Goal: Feedback & Contribution: Contribute content

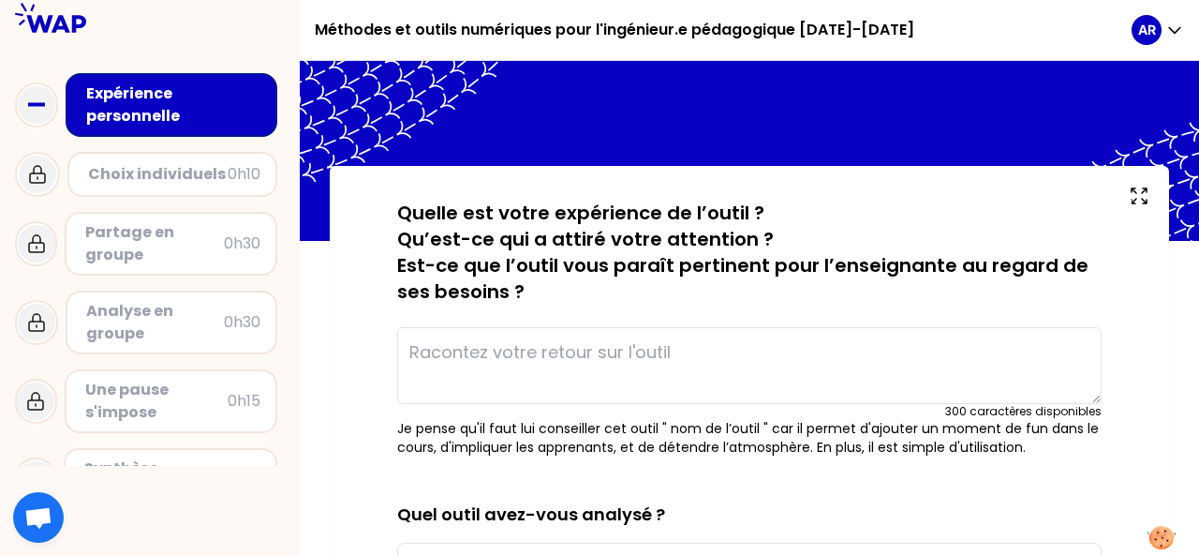
click at [183, 189] on div "Choix individuels 0h10" at bounding box center [172, 174] width 210 height 45
click at [187, 175] on div "Choix individuels" at bounding box center [158, 174] width 140 height 22
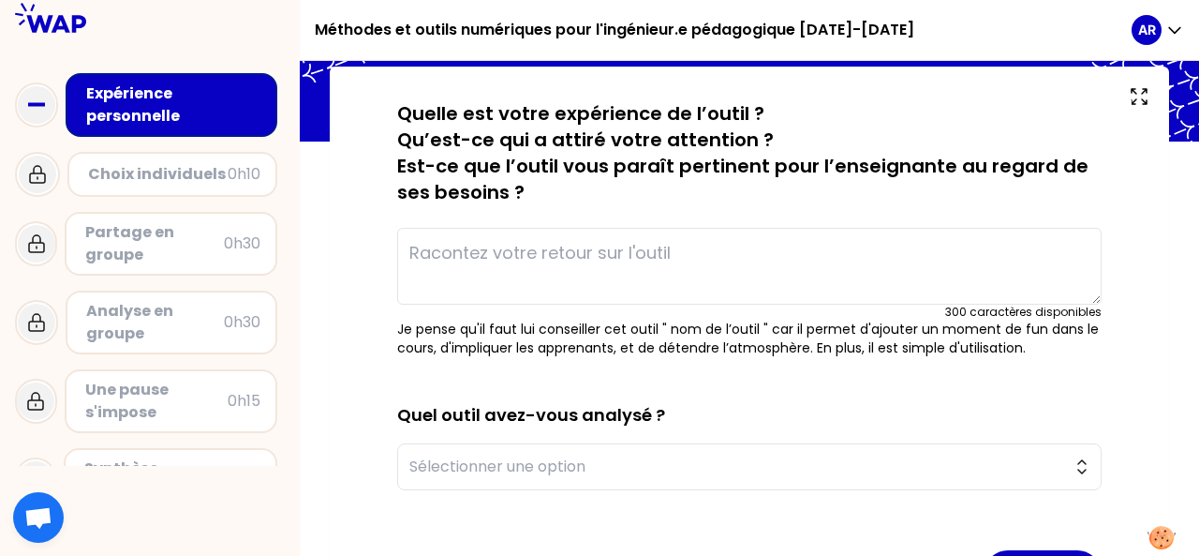
scroll to position [187, 0]
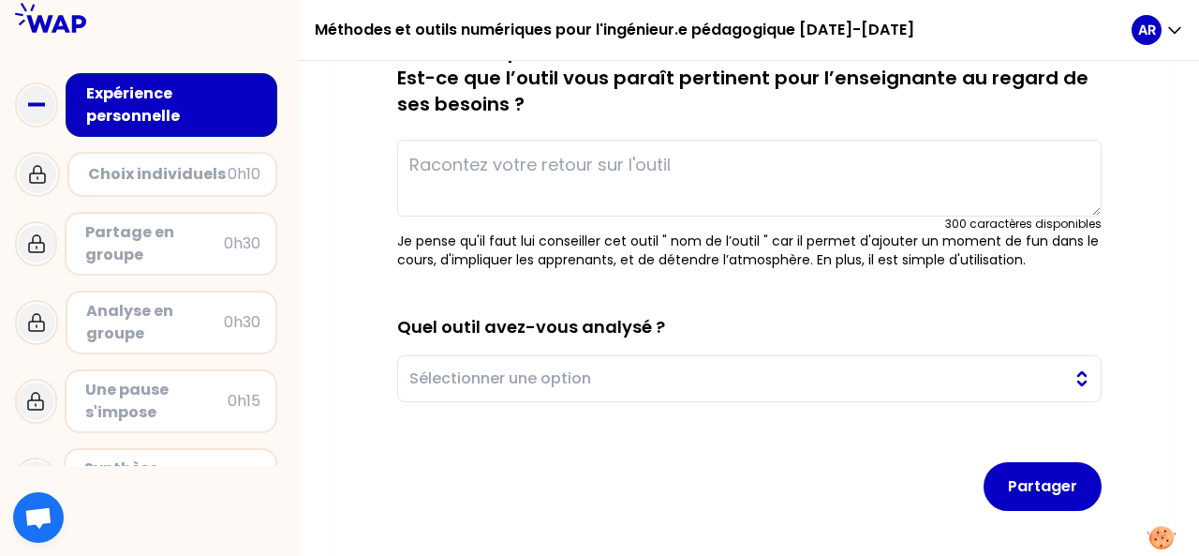
click at [948, 374] on span "Sélectionner une option" at bounding box center [736, 378] width 654 height 22
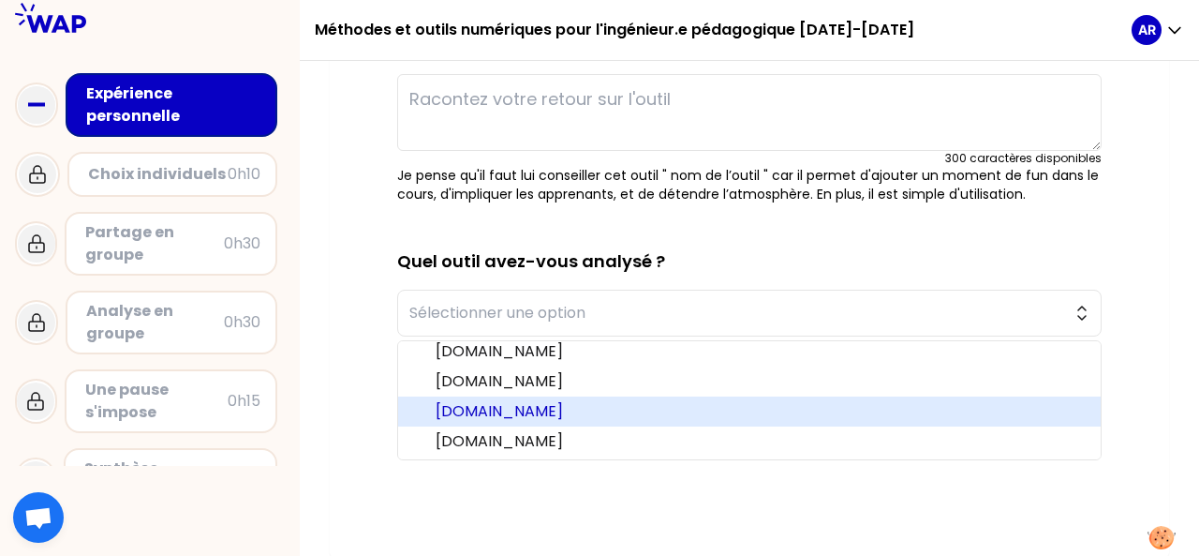
scroll to position [35, 0]
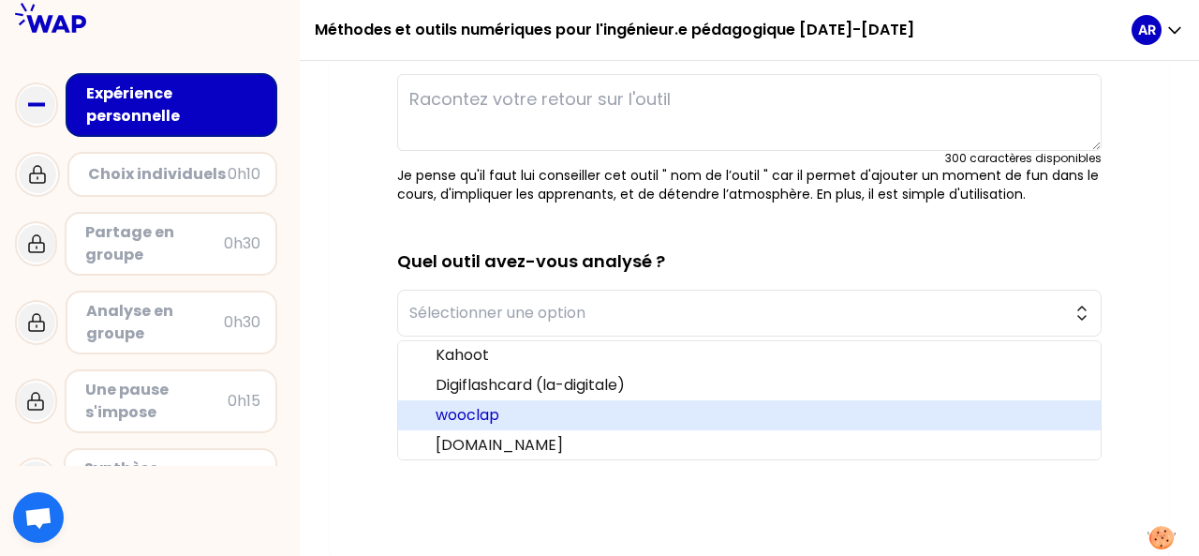
click at [487, 414] on span "wooclap" at bounding box center [761, 415] width 650 height 22
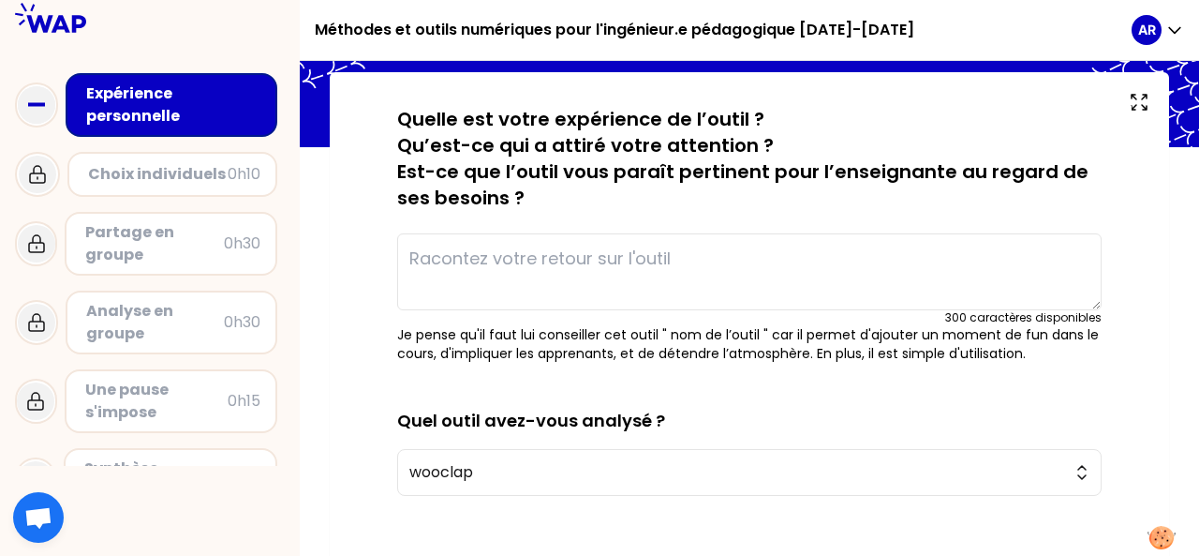
scroll to position [0, 0]
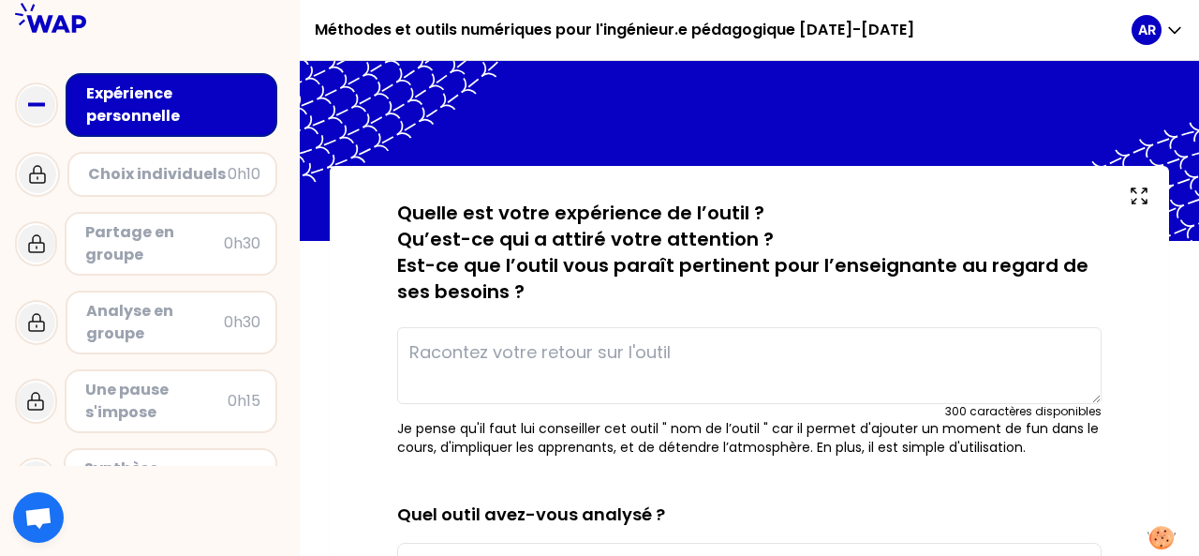
click at [740, 346] on textarea at bounding box center [749, 365] width 705 height 77
type textarea "t"
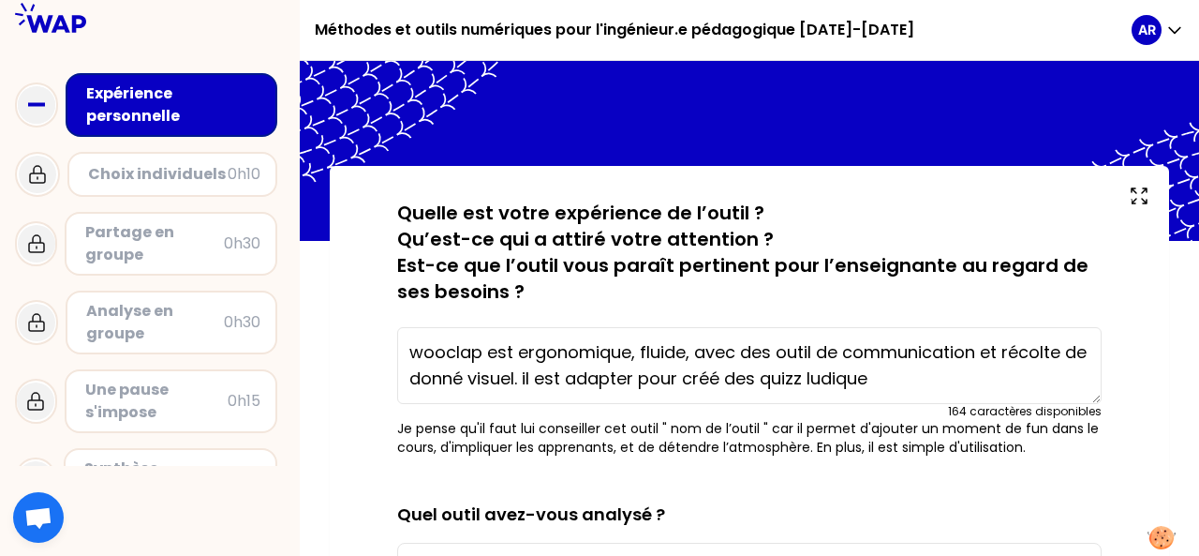
click at [801, 380] on textarea "wooclap est ergonomique, fluide, avec des outil de communication et récolte de …" at bounding box center [749, 365] width 705 height 77
click at [877, 378] on textarea "wooclap est ergonomique, fluide, avec des outil de communication et récolte de …" at bounding box center [749, 365] width 705 height 77
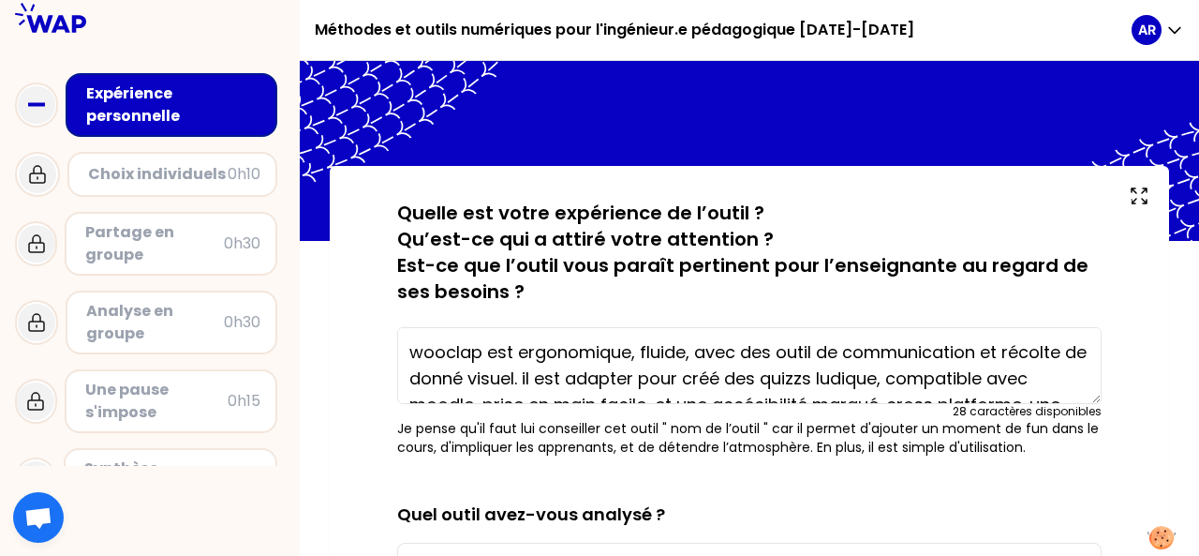
scroll to position [52, 0]
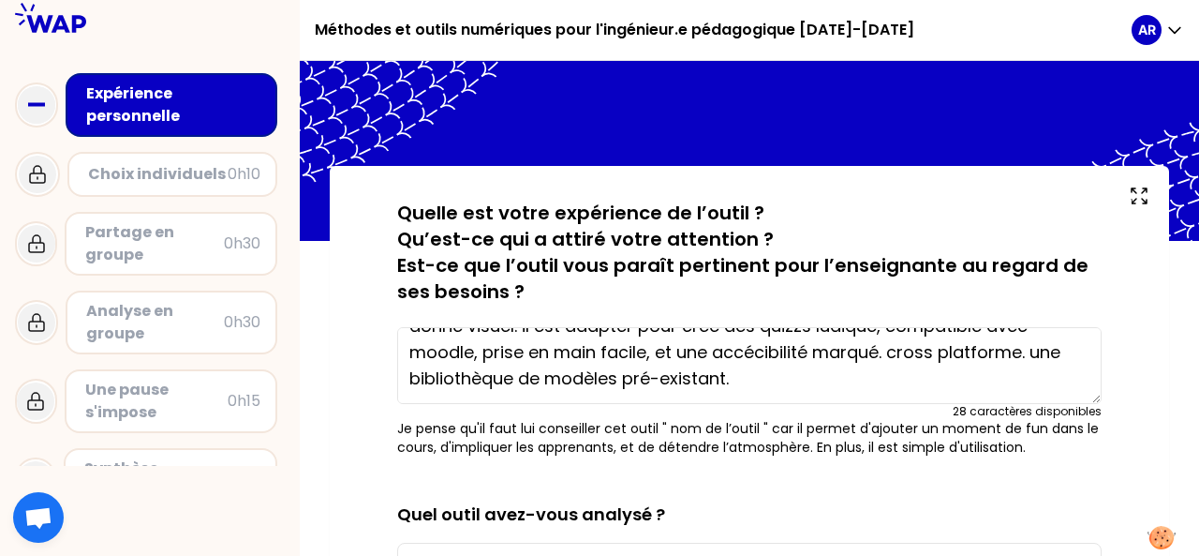
click at [479, 353] on textarea "wooclap est ergonomique, fluide, avec des outil de communication et récolte de …" at bounding box center [749, 365] width 705 height 77
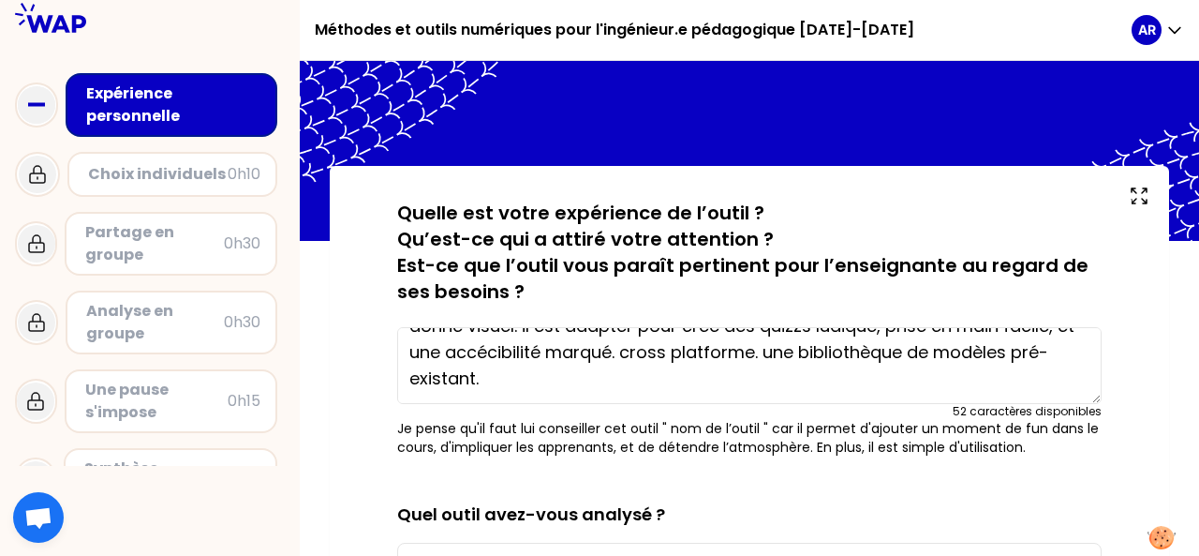
click at [602, 378] on textarea "wooclap est ergonomique, fluide, avec des outil de communication et récolte de …" at bounding box center [749, 365] width 705 height 77
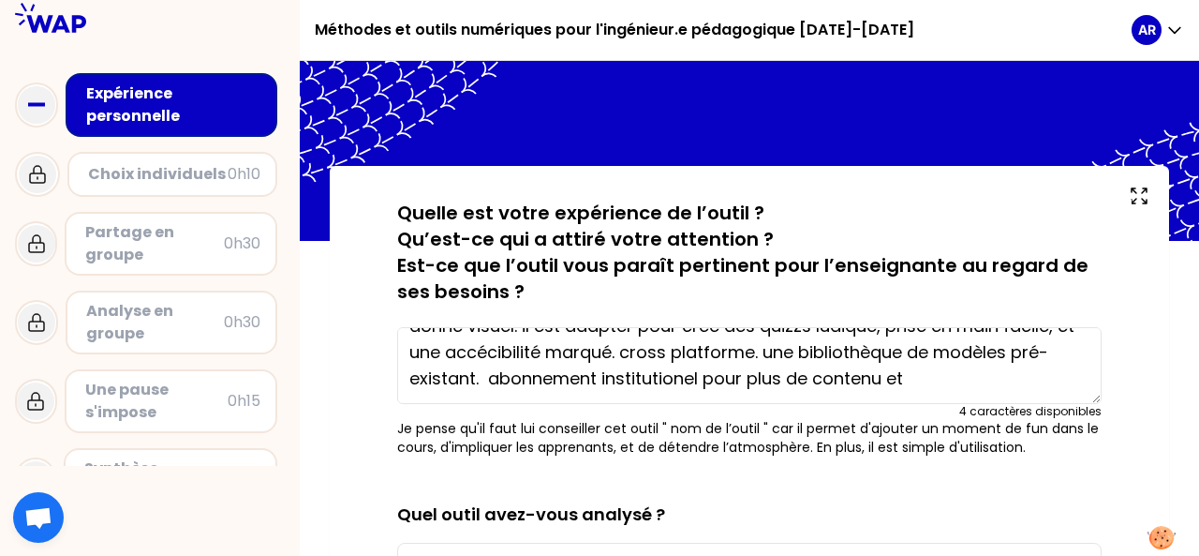
drag, startPoint x: 815, startPoint y: 377, endPoint x: 719, endPoint y: 374, distance: 96.5
click at [719, 374] on textarea "wooclap est ergonomique, fluide, avec des outil de communication et récolte de …" at bounding box center [749, 365] width 705 height 77
click at [1016, 378] on textarea "wooclap est ergonomique, fluide, avec des outil de communication et récolte de …" at bounding box center [749, 365] width 705 height 77
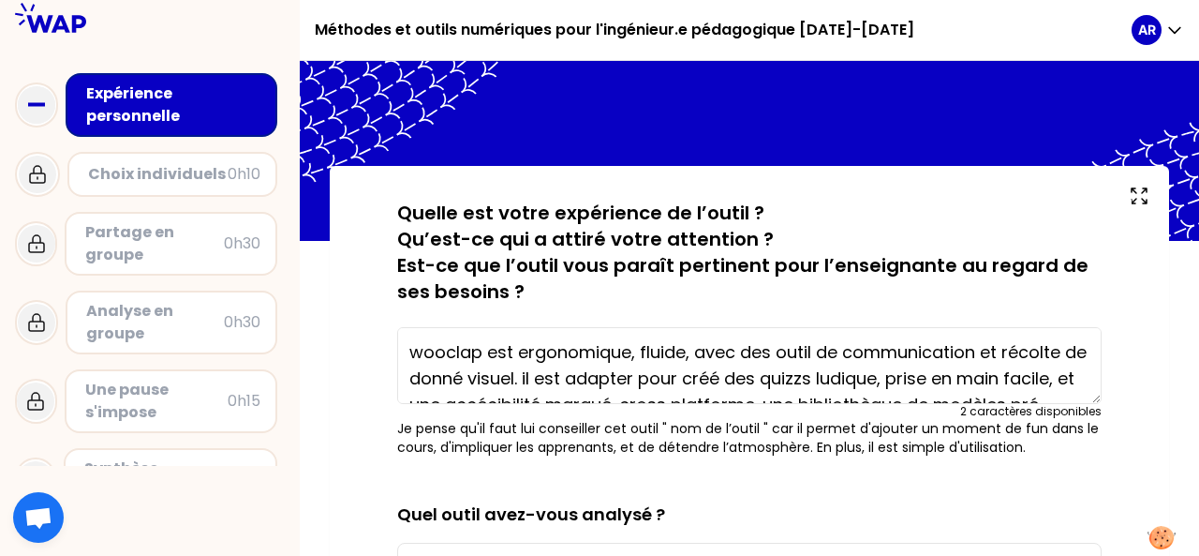
drag, startPoint x: 1059, startPoint y: 379, endPoint x: 354, endPoint y: 273, distance: 712.6
click at [355, 271] on div "sauvegardé Quelle est votre expérience de l’outil ? Qu’est-ce qui a attiré votr…" at bounding box center [749, 488] width 839 height 645
paste textarea "Wooclap est ergonomique, fluide, avec des outils de communication et de récolte…"
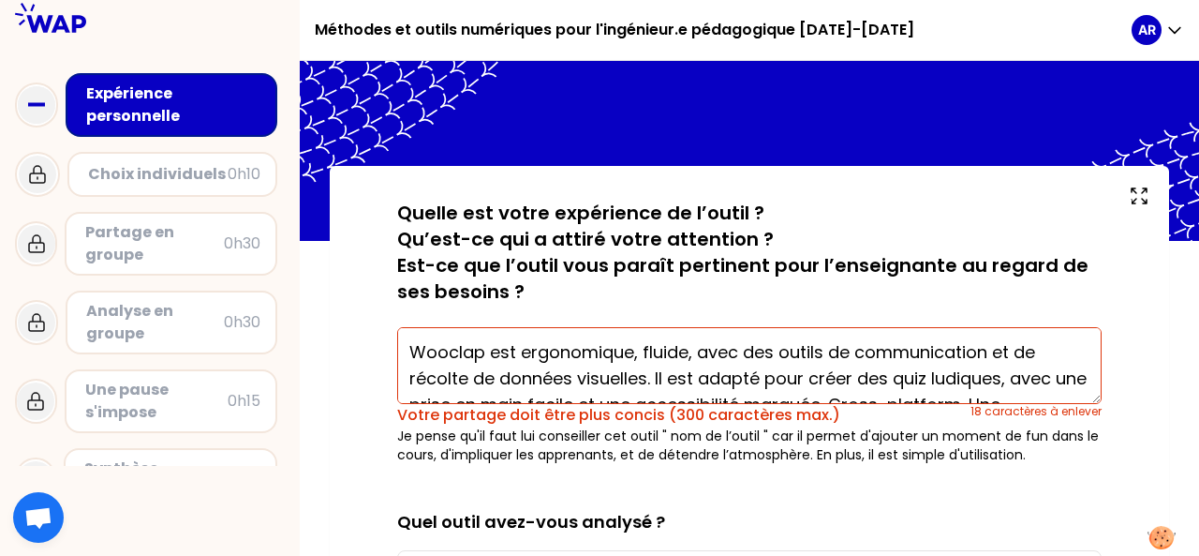
scroll to position [79, 0]
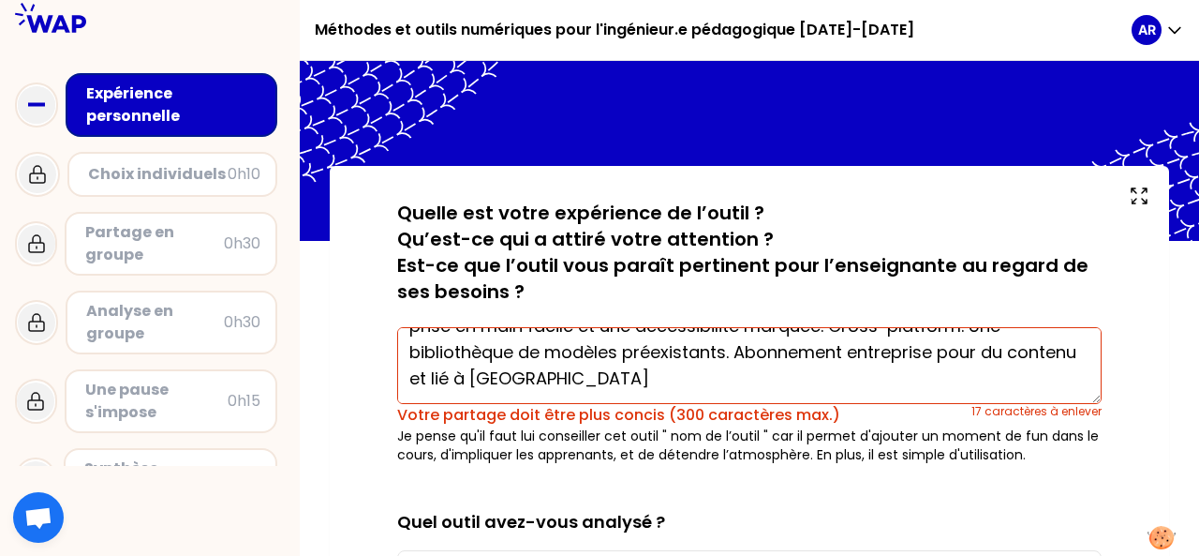
drag, startPoint x: 843, startPoint y: 352, endPoint x: 739, endPoint y: 355, distance: 104.0
click at [739, 355] on textarea "Wooclap est ergonomique, fluide, avec des outils de communication et de récolte…" at bounding box center [749, 365] width 705 height 77
drag, startPoint x: 1064, startPoint y: 352, endPoint x: 1051, endPoint y: 351, distance: 13.1
click at [1051, 351] on textarea "Wooclap est ergonomique, fluide, avec des outils de communication et de récolte…" at bounding box center [749, 365] width 705 height 77
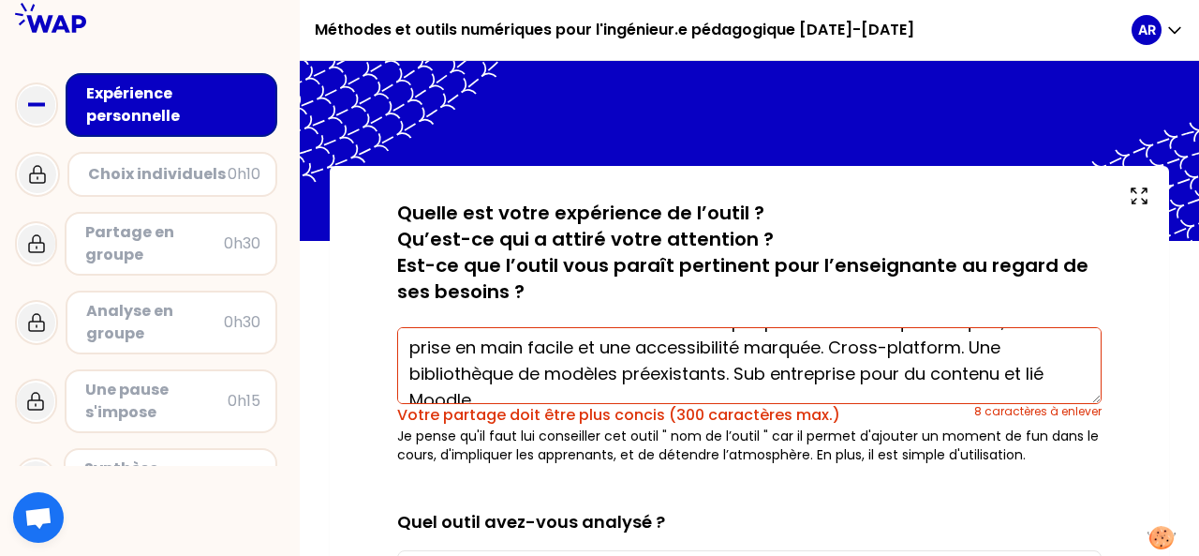
scroll to position [0, 0]
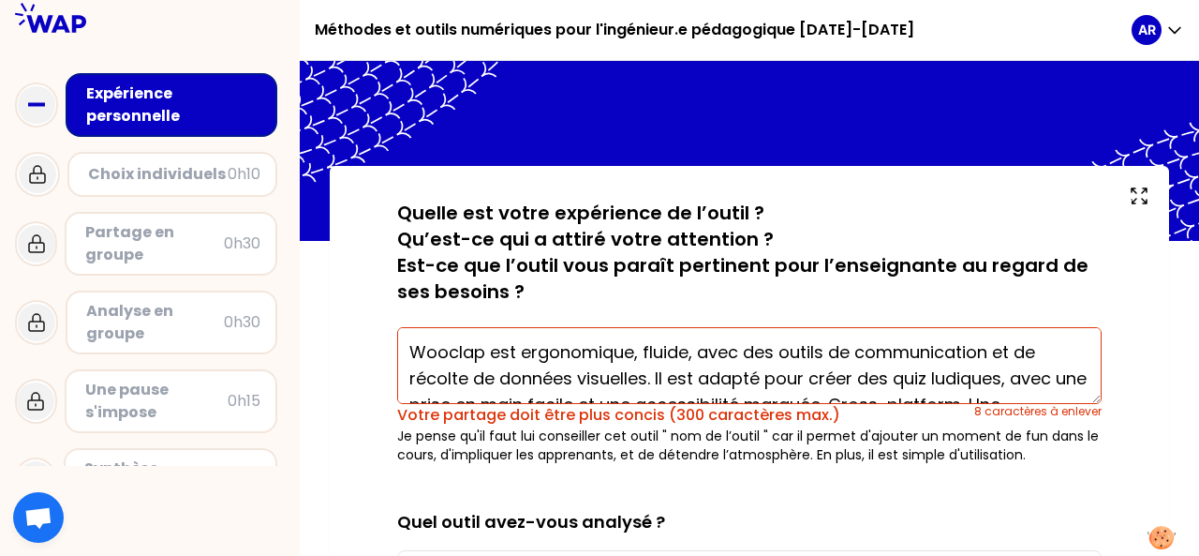
click at [571, 378] on textarea "Wooclap est ergonomique, fluide, avec des outils de communication et de récolte…" at bounding box center [749, 365] width 705 height 77
click at [822, 350] on textarea "Wooclap est ergonomique, fluide, avec des outils de communication et de récolte…" at bounding box center [749, 365] width 705 height 77
click at [986, 351] on textarea "Wooclap est ergonomique, fluide, avec des outils de communication et de récolte…" at bounding box center [749, 365] width 705 height 77
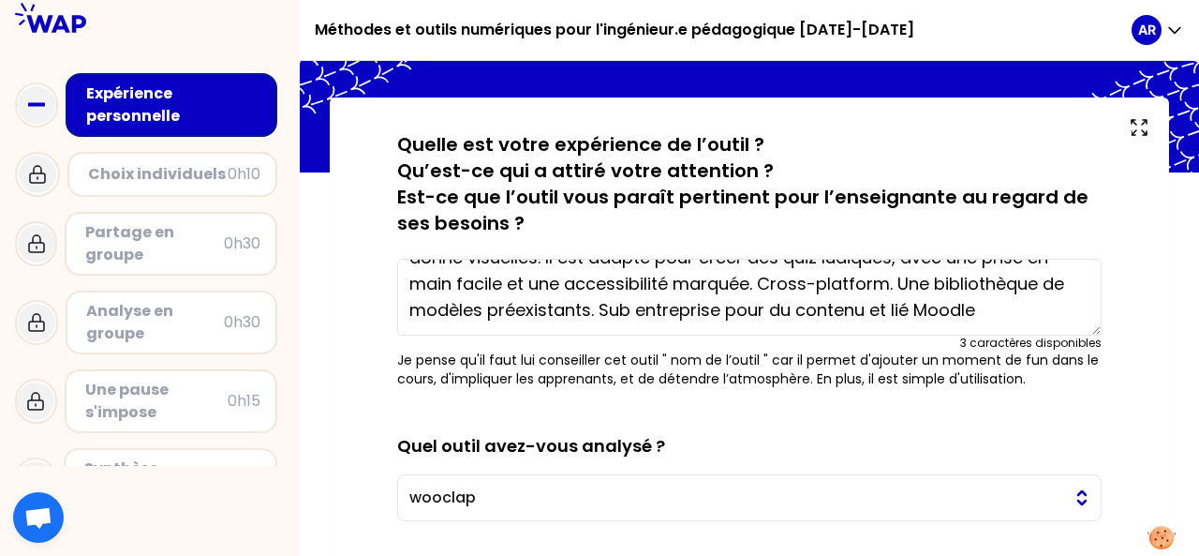
scroll to position [187, 0]
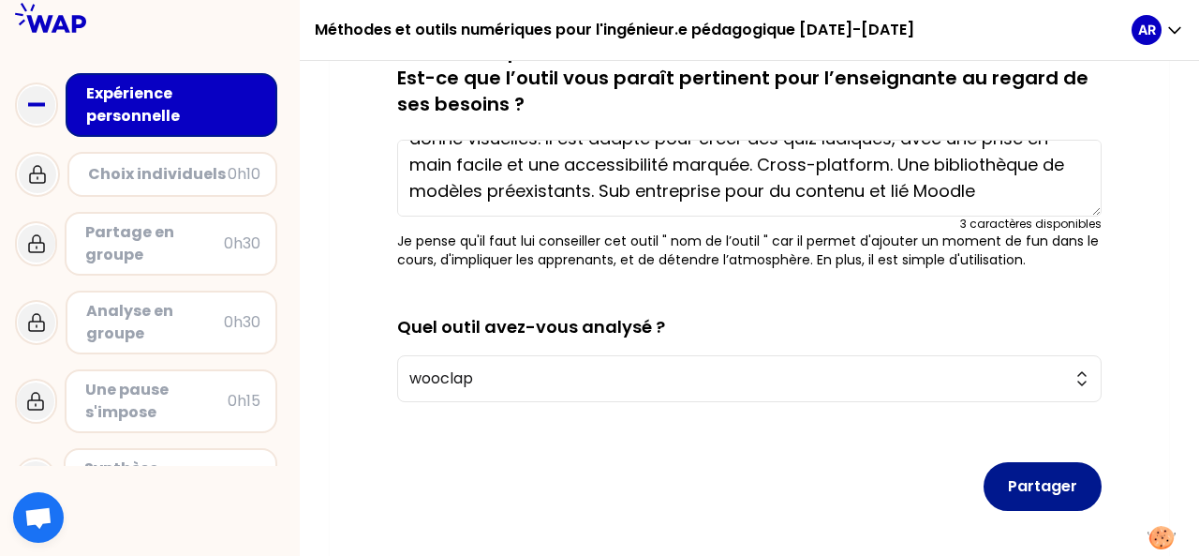
type textarea "Wooclap est ergonomique, fluide, avec des outils de comm et de récolte de donné…"
click at [1047, 487] on button "Partager" at bounding box center [1043, 486] width 118 height 49
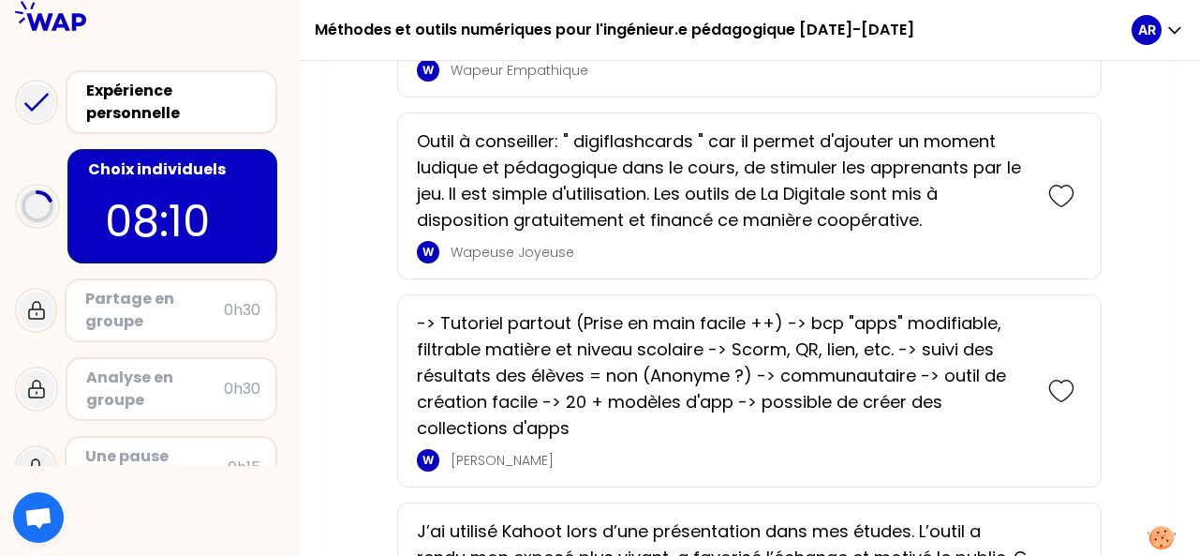
scroll to position [749, 0]
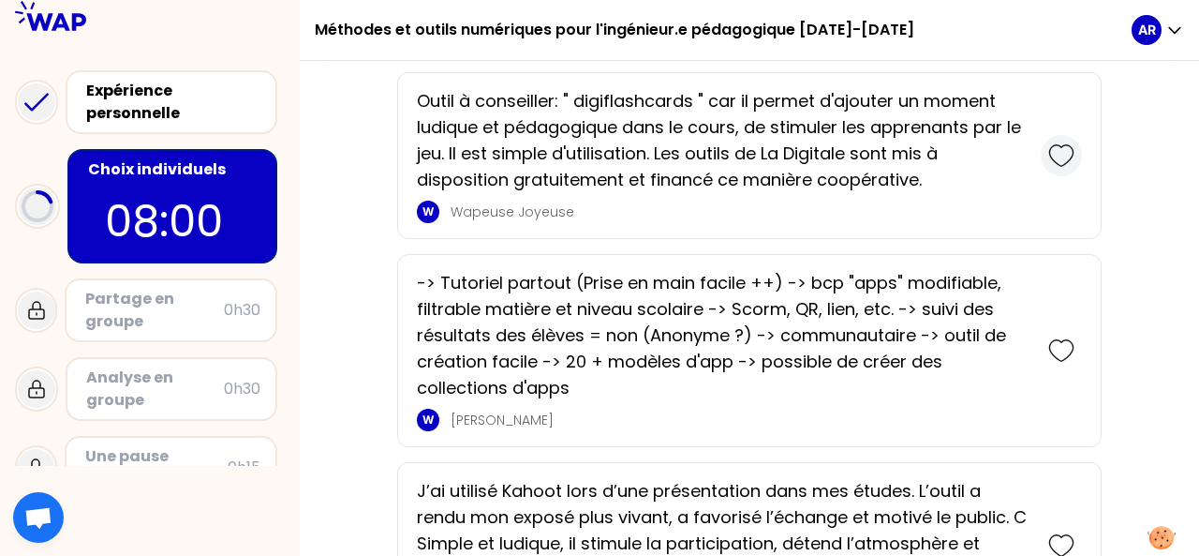
click at [1059, 147] on icon at bounding box center [1061, 155] width 26 height 26
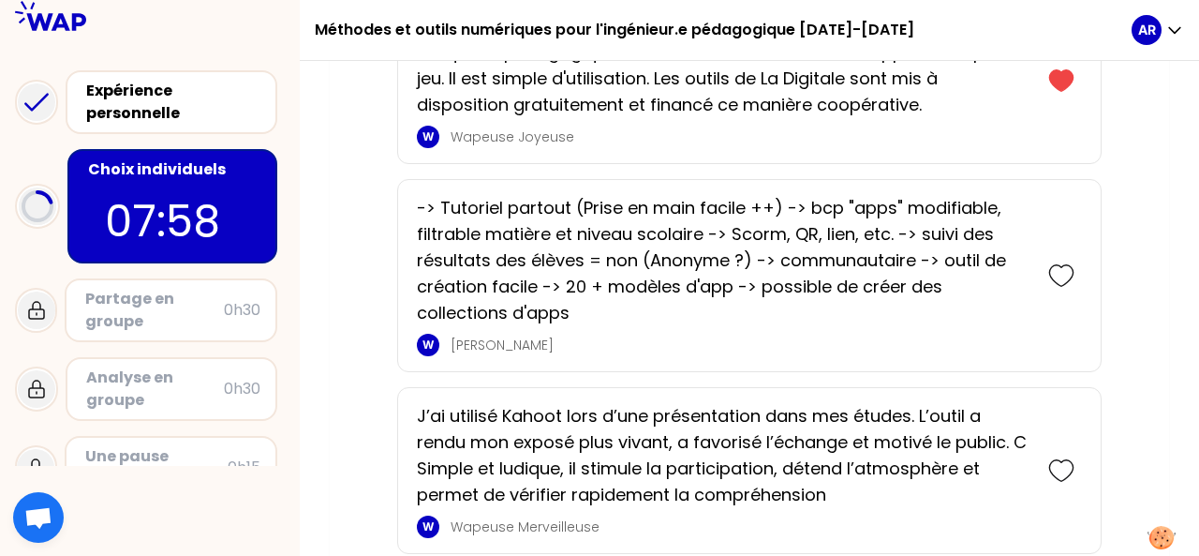
scroll to position [964, 0]
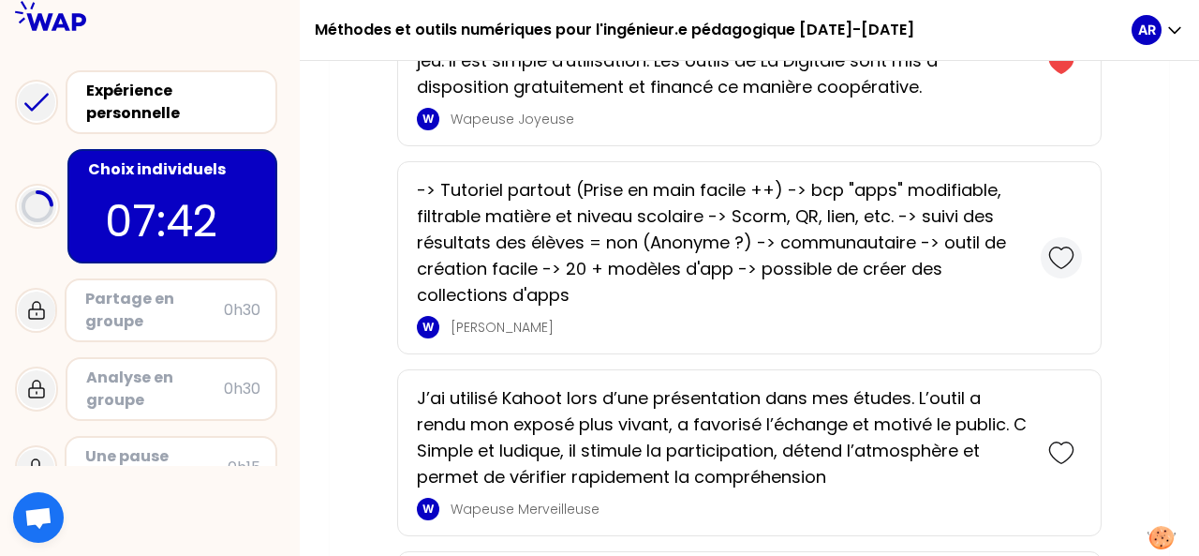
click at [1054, 249] on icon at bounding box center [1061, 258] width 26 height 26
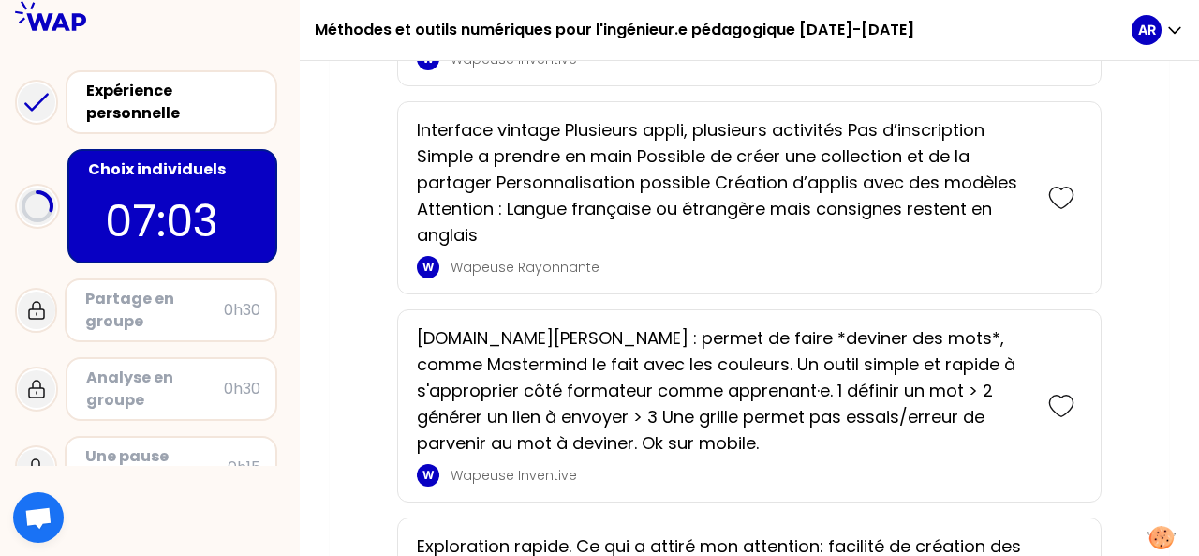
scroll to position [2014, 0]
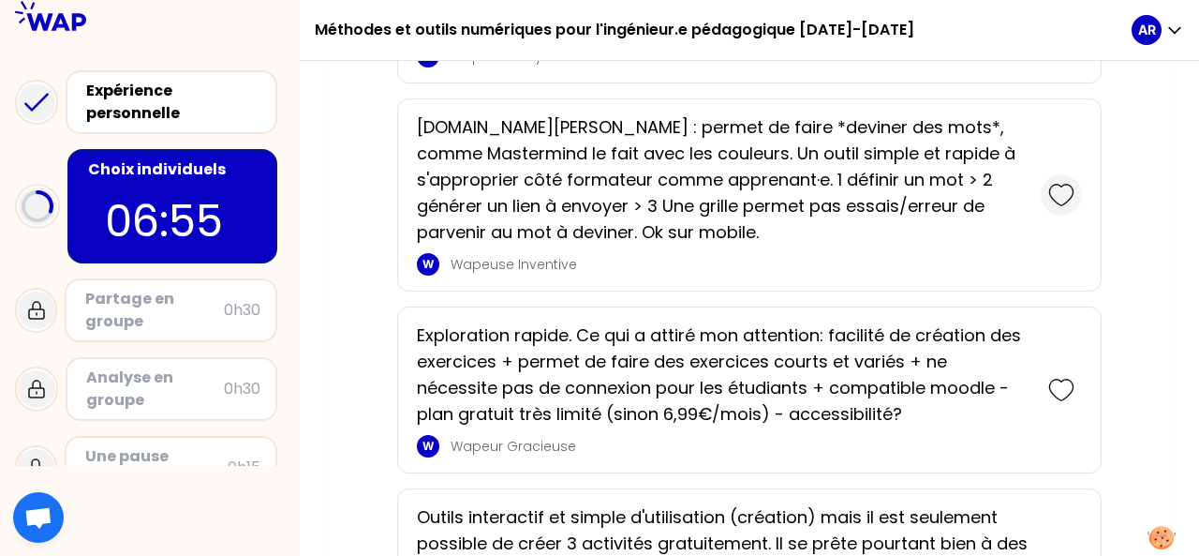
click at [1061, 190] on icon at bounding box center [1061, 195] width 26 height 26
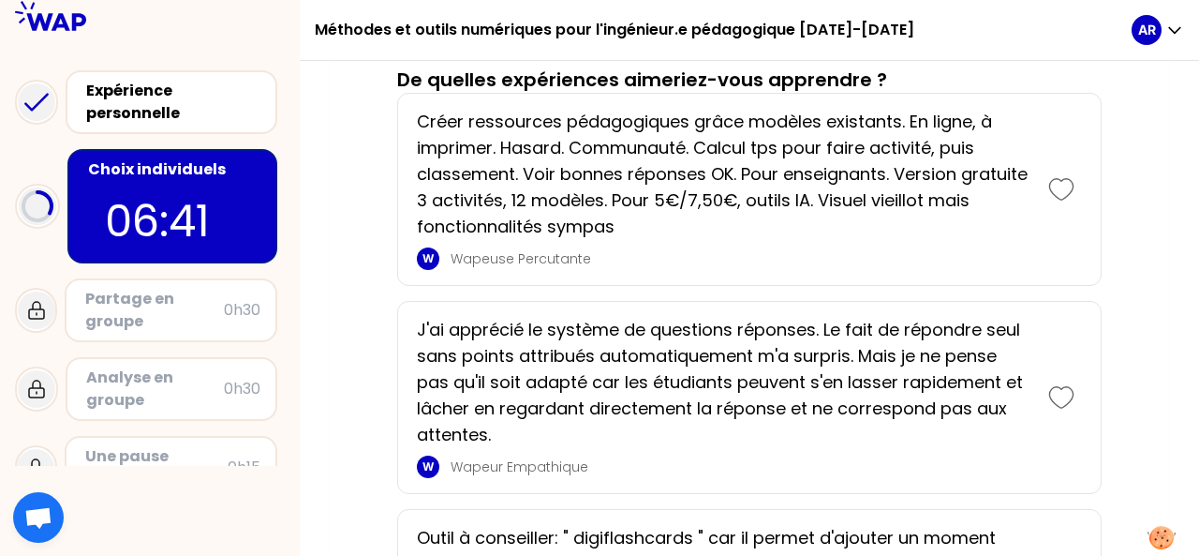
scroll to position [937, 0]
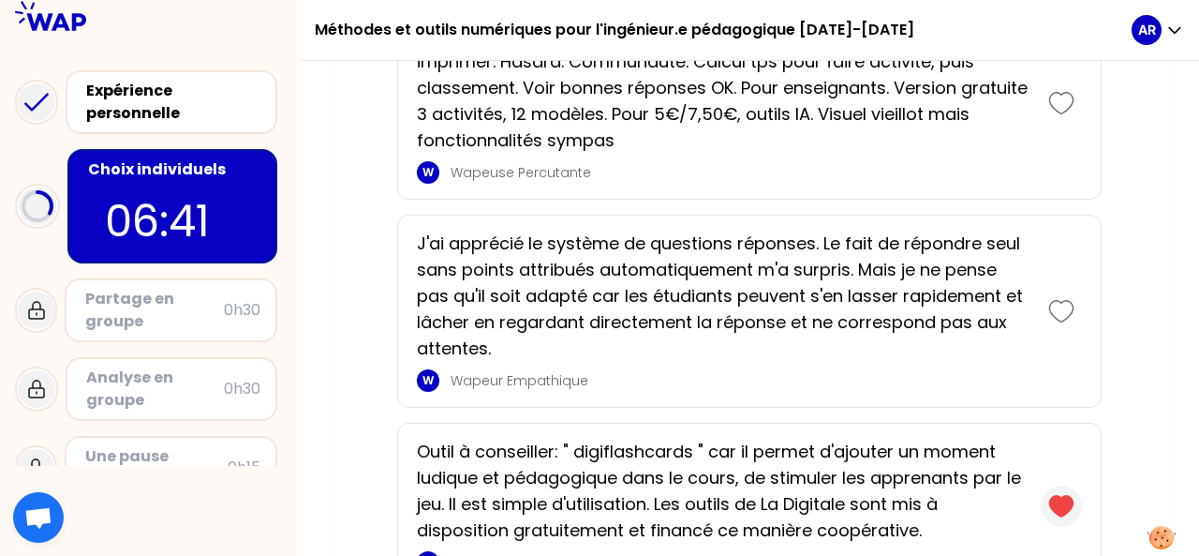
click at [1062, 493] on icon at bounding box center [1061, 506] width 26 height 26
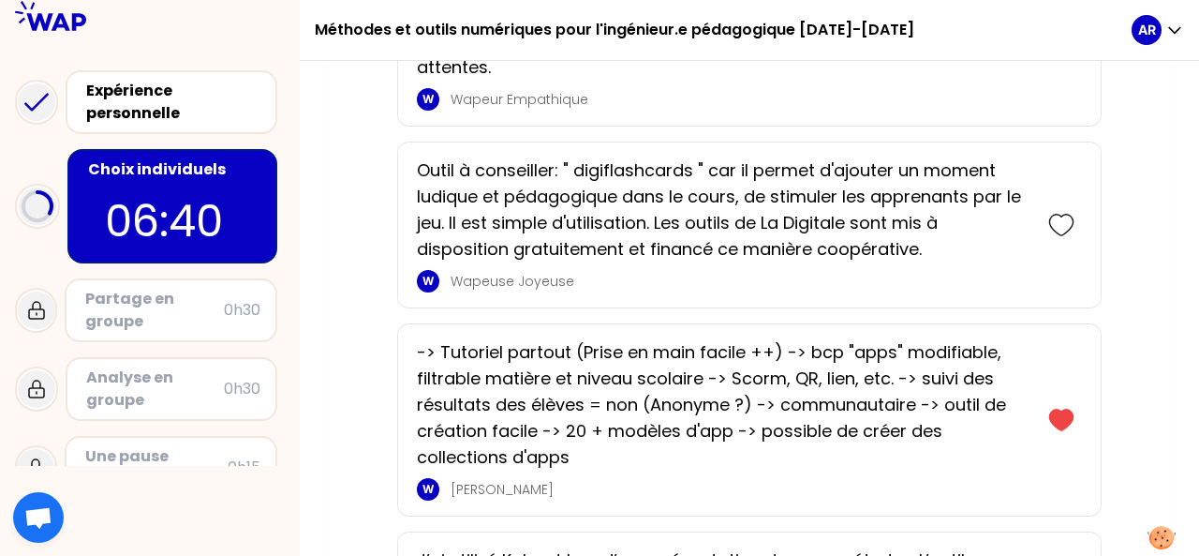
scroll to position [1224, 0]
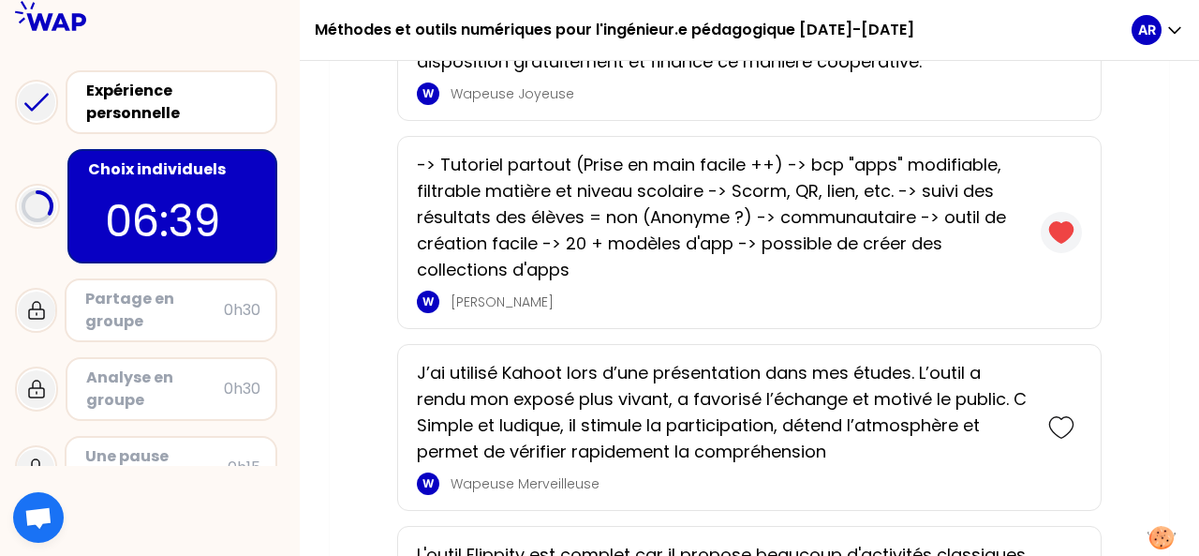
click at [1066, 224] on icon at bounding box center [1060, 232] width 23 height 21
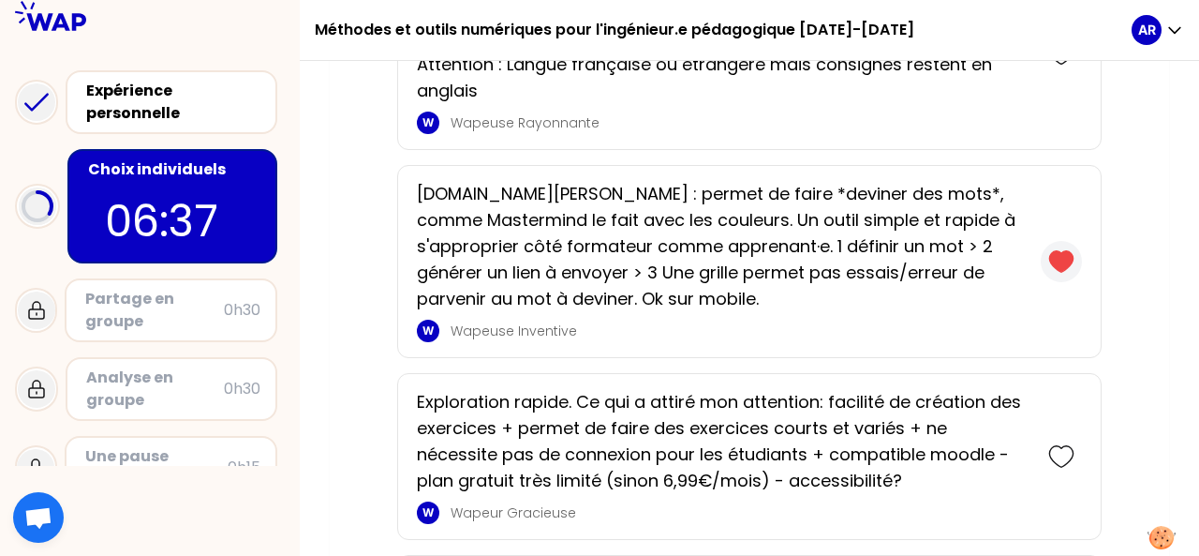
click at [1057, 258] on icon at bounding box center [1060, 261] width 23 height 21
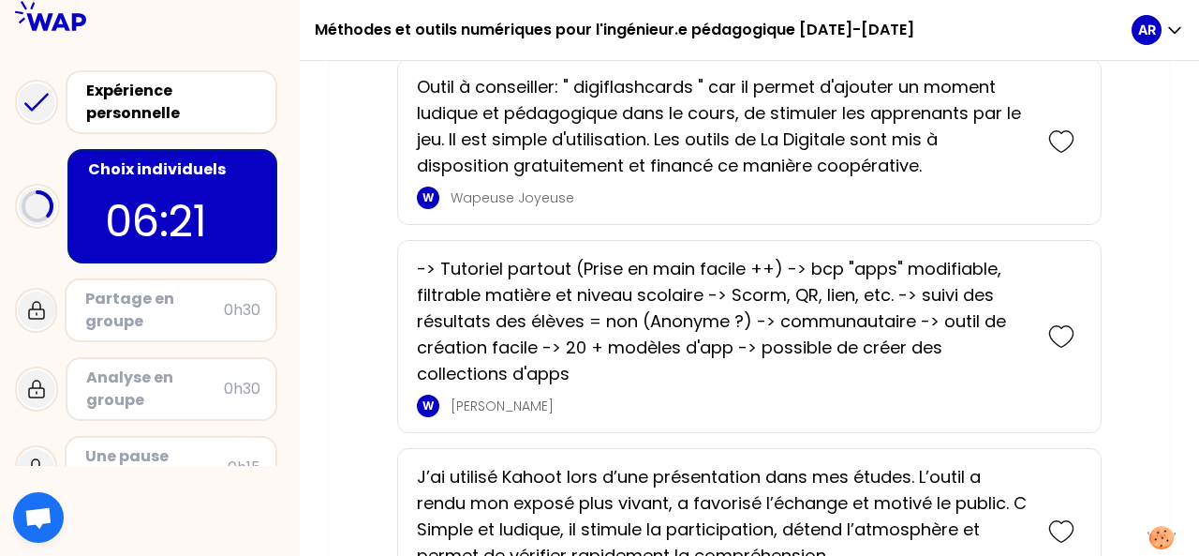
scroll to position [656, 0]
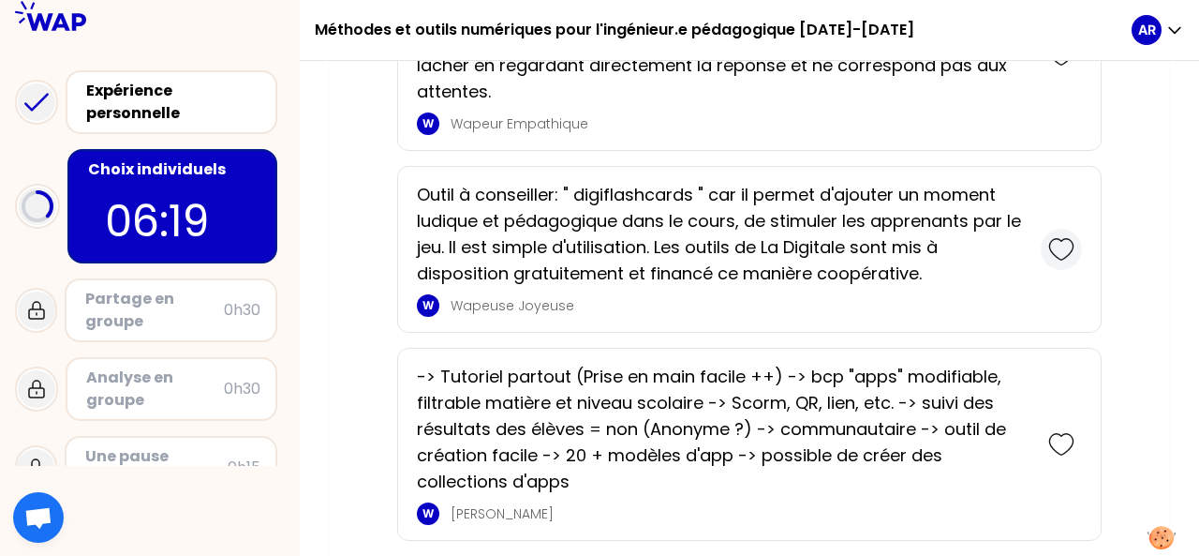
click at [1053, 251] on icon at bounding box center [1060, 249] width 23 height 21
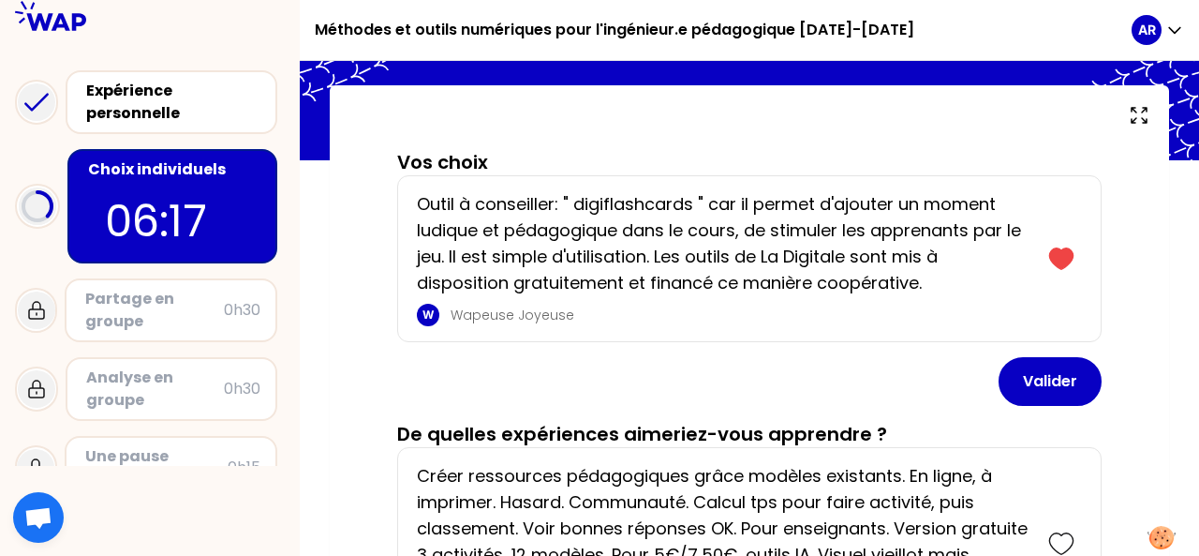
scroll to position [0, 0]
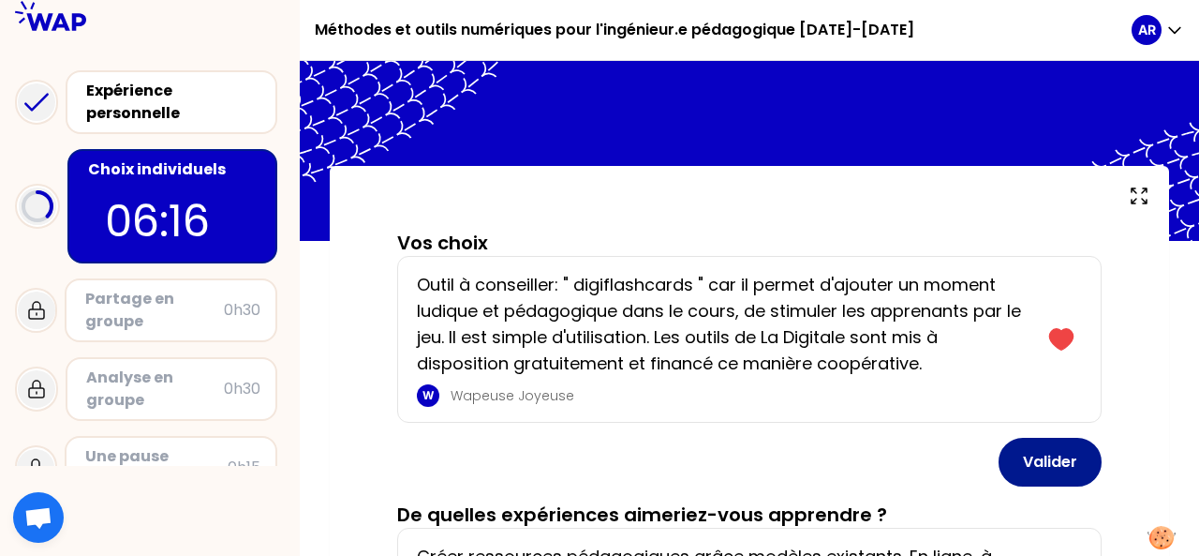
click at [1053, 452] on button "Valider" at bounding box center [1050, 462] width 103 height 49
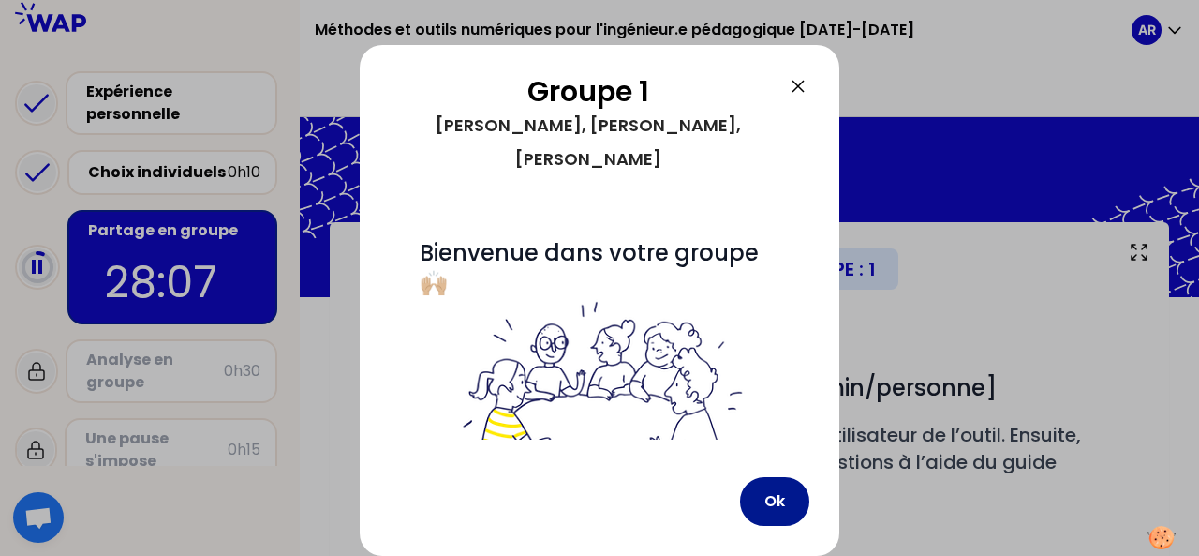
click at [775, 509] on button "Ok" at bounding box center [774, 501] width 69 height 49
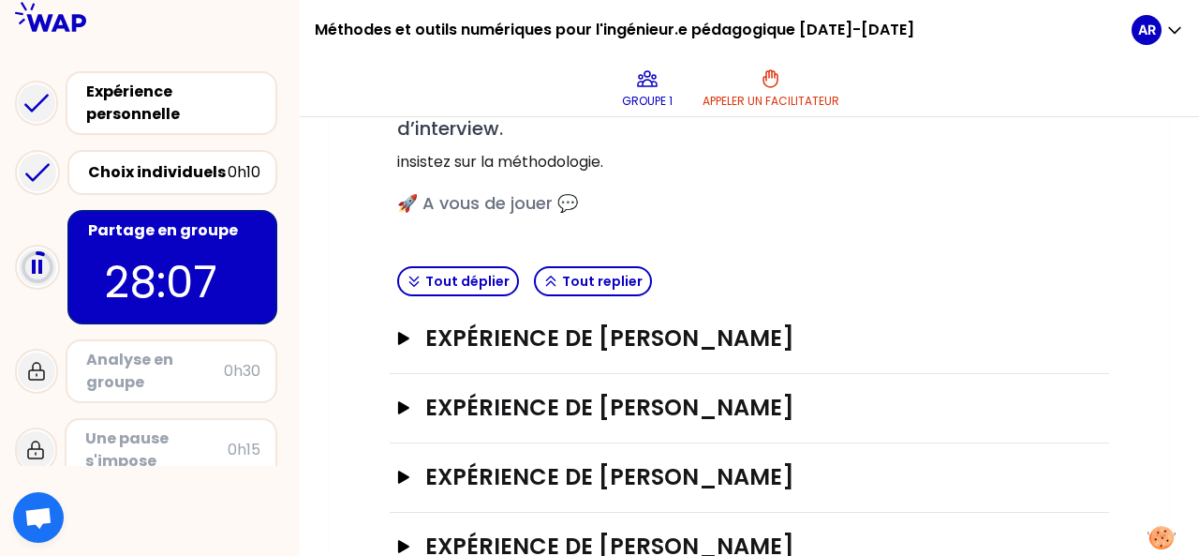
scroll to position [419, 0]
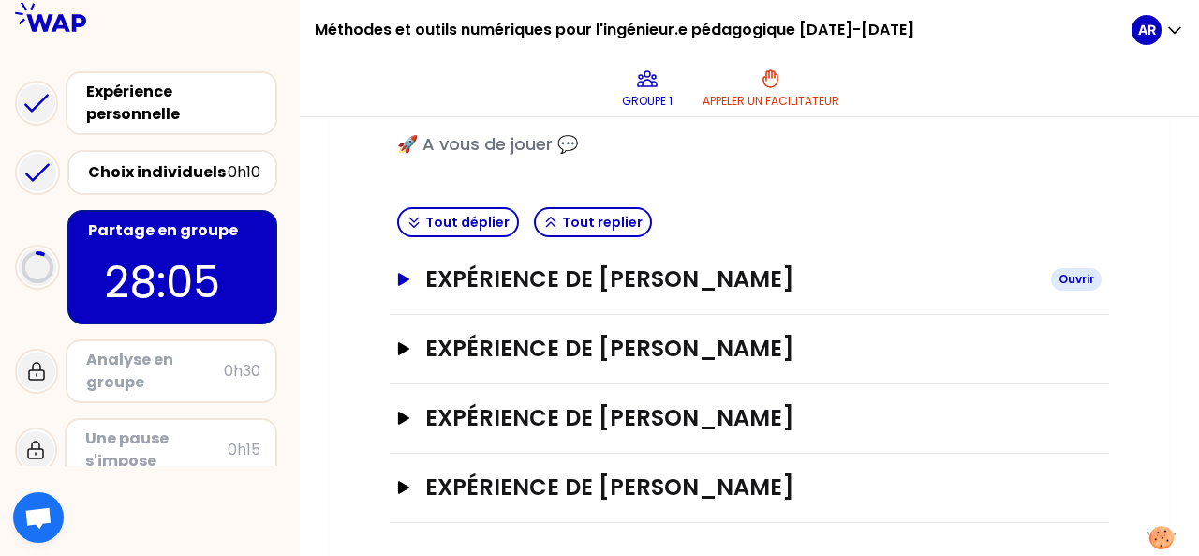
click at [401, 278] on icon "button" at bounding box center [403, 279] width 11 height 13
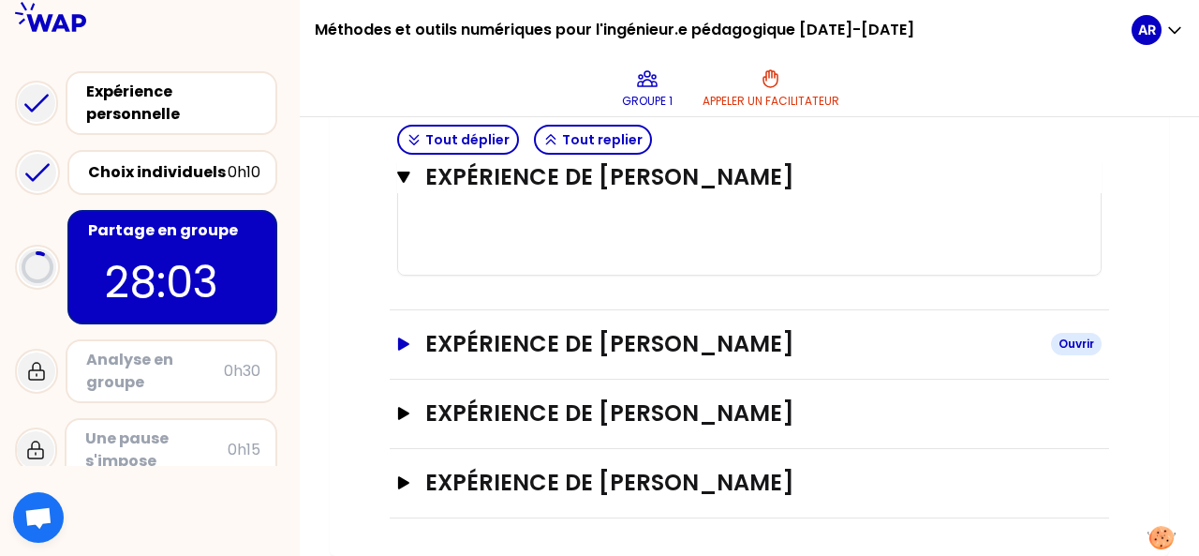
scroll to position [1220, 0]
click at [405, 350] on icon "button" at bounding box center [403, 343] width 15 height 13
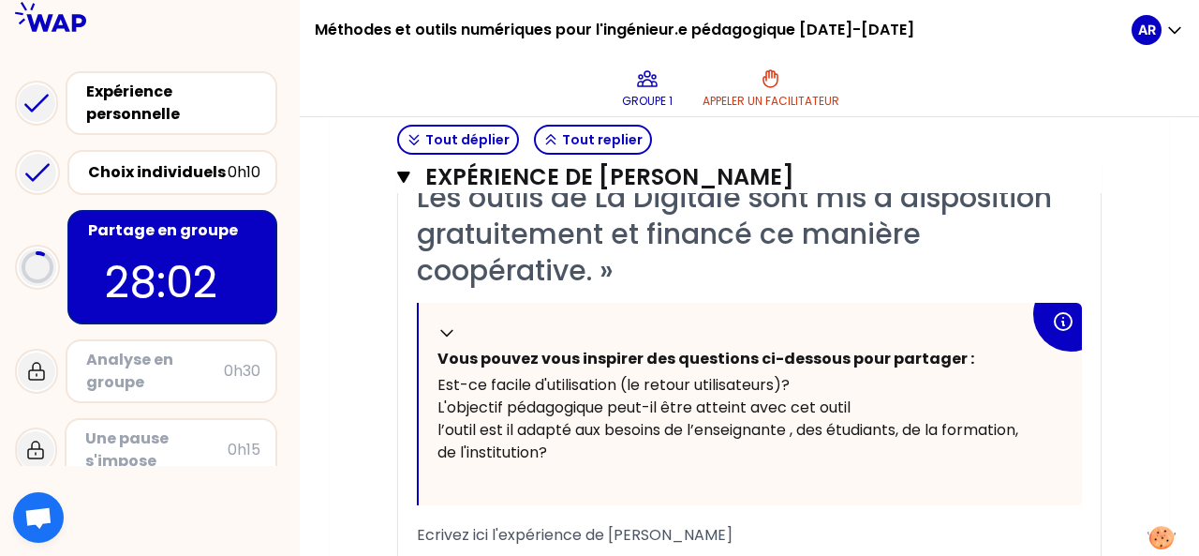
scroll to position [1876, 0]
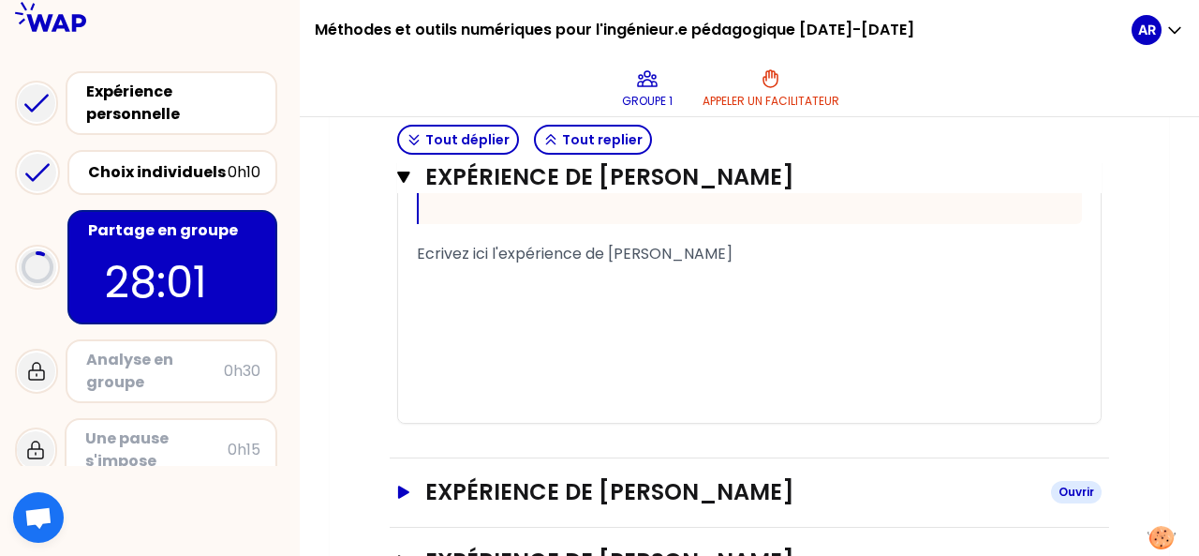
click at [404, 498] on icon "button" at bounding box center [403, 491] width 11 height 13
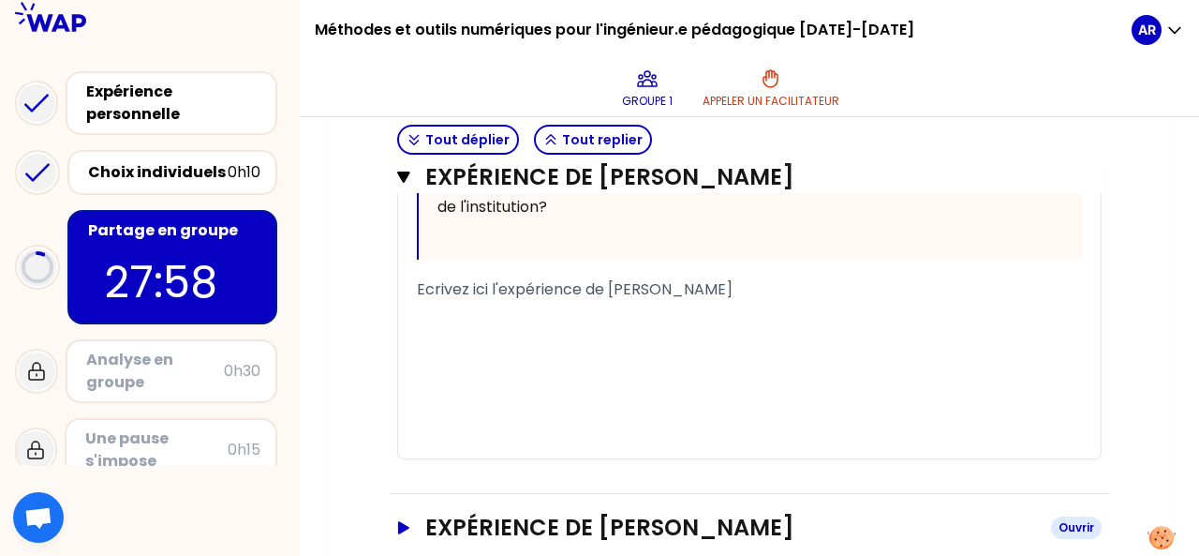
scroll to position [2749, 0]
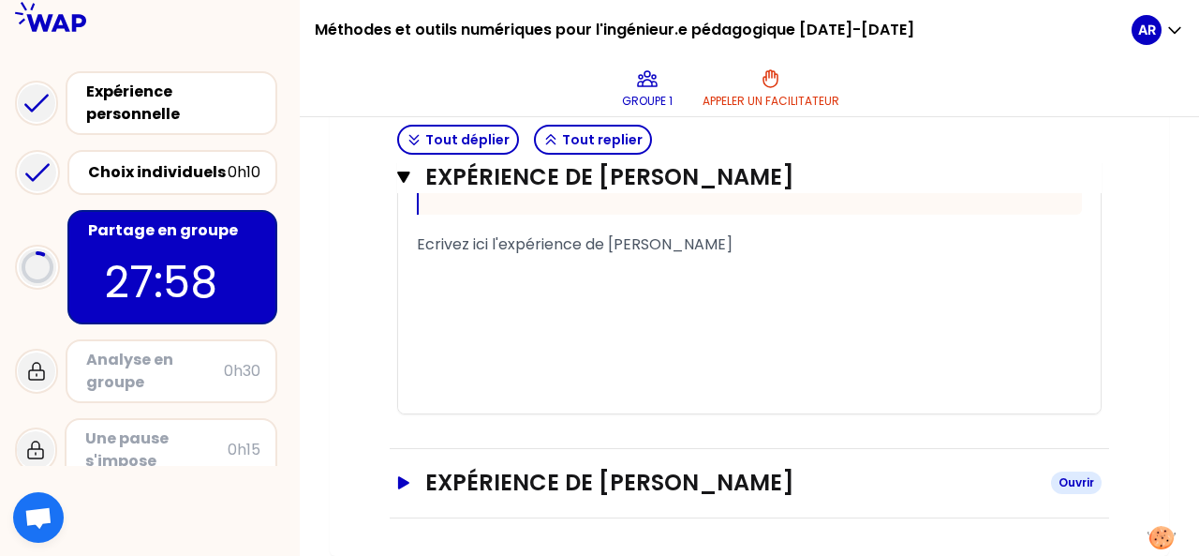
click at [401, 482] on icon "button" at bounding box center [403, 482] width 11 height 13
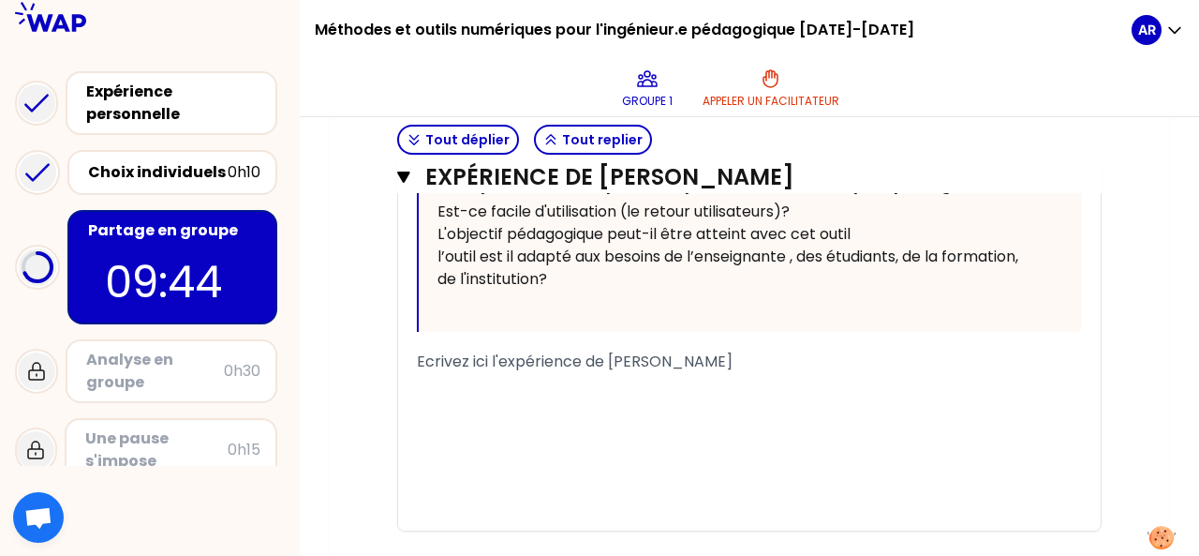
scroll to position [3766, 0]
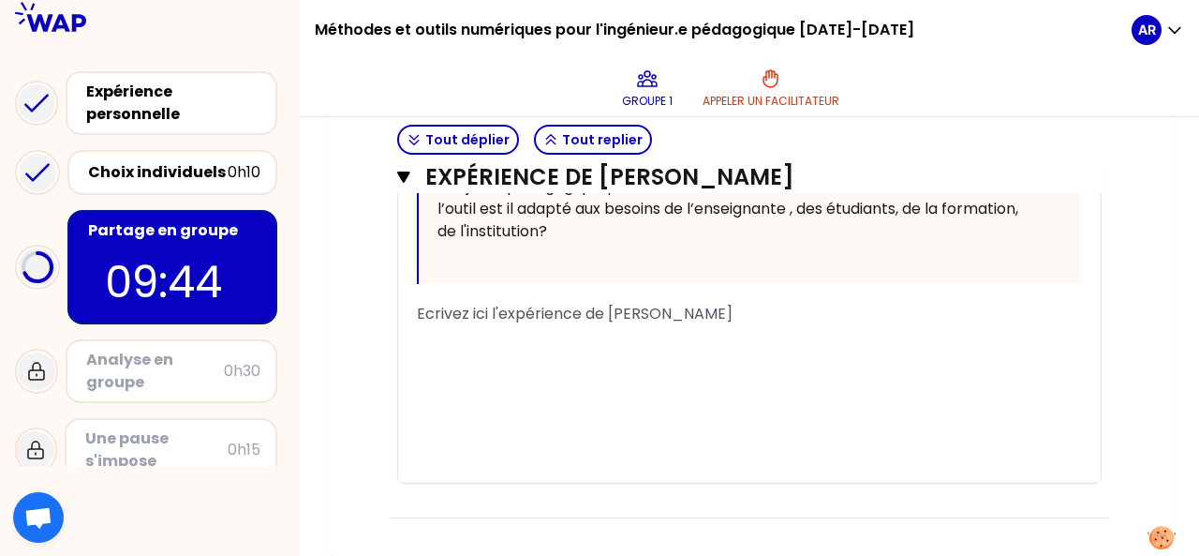
click at [510, 326] on div "﻿" at bounding box center [749, 336] width 665 height 22
click at [420, 336] on span "[DOMAIN_NAME]" at bounding box center [480, 336] width 127 height 22
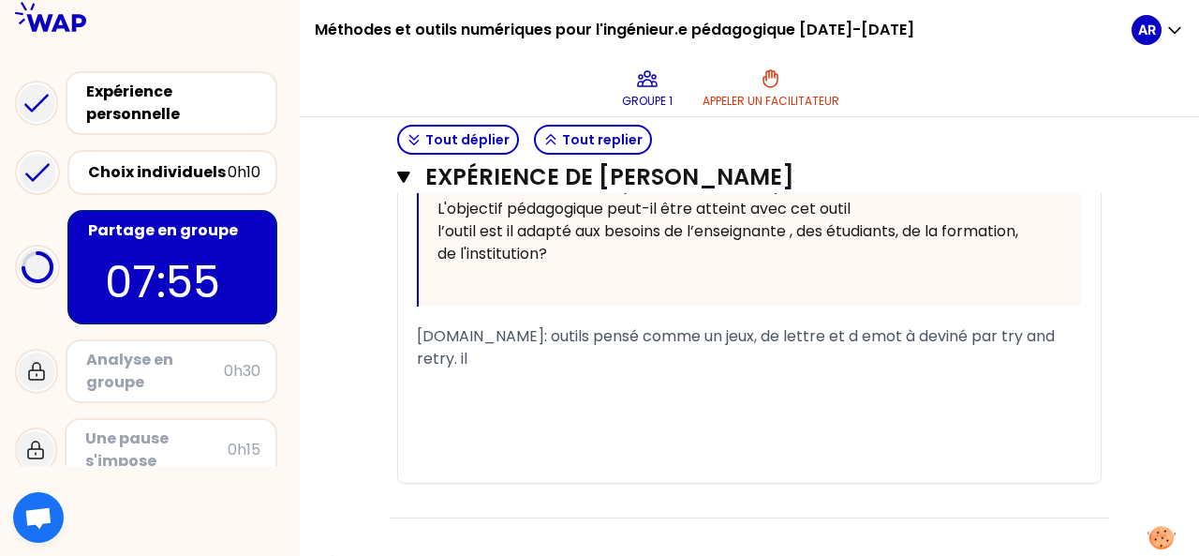
scroll to position [3744, 0]
click at [489, 363] on span "[DOMAIN_NAME]: outils pensé comme un jeux, de lettre et d emot à deviné par try…" at bounding box center [738, 347] width 642 height 44
click at [638, 358] on span "[DOMAIN_NAME]: outils pensé comme un jeux, de lettre et d emot à deviné par try…" at bounding box center [738, 347] width 642 height 44
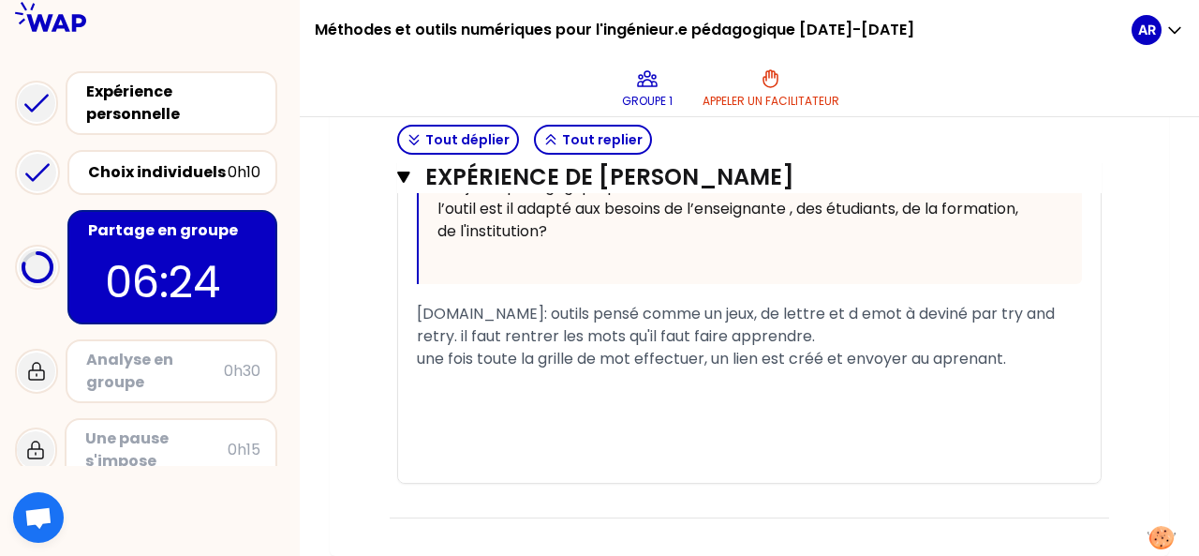
click at [768, 348] on div "[DOMAIN_NAME]: outils pensé comme un jeux, de lettre et d emot à deviné par try…" at bounding box center [749, 325] width 665 height 45
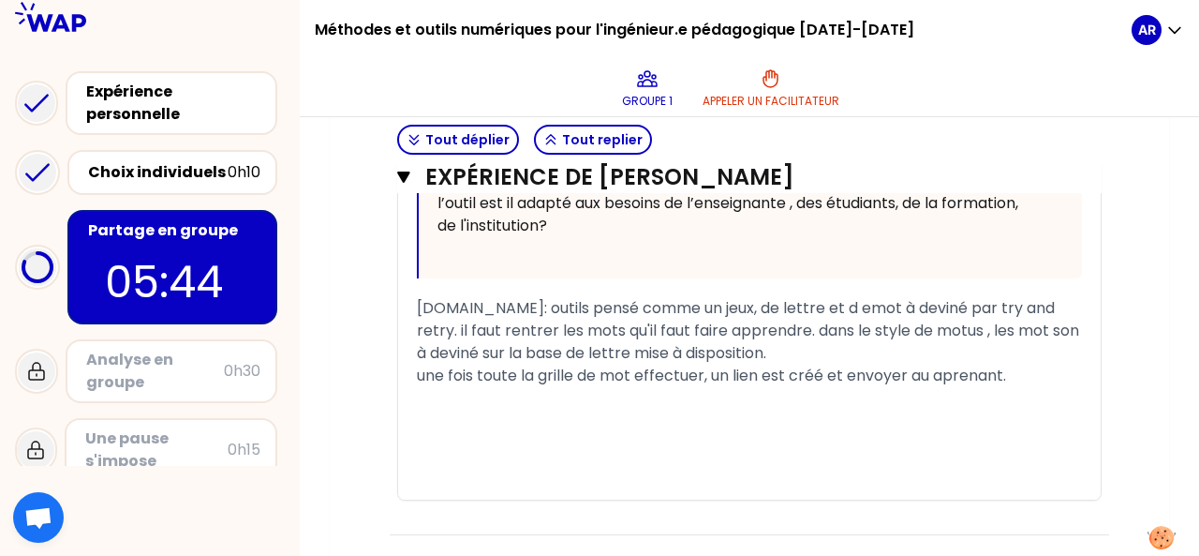
click at [1021, 387] on div "une fois toute la grille de mot effectuer, un lien est créé et envoyer au apren…" at bounding box center [749, 375] width 665 height 22
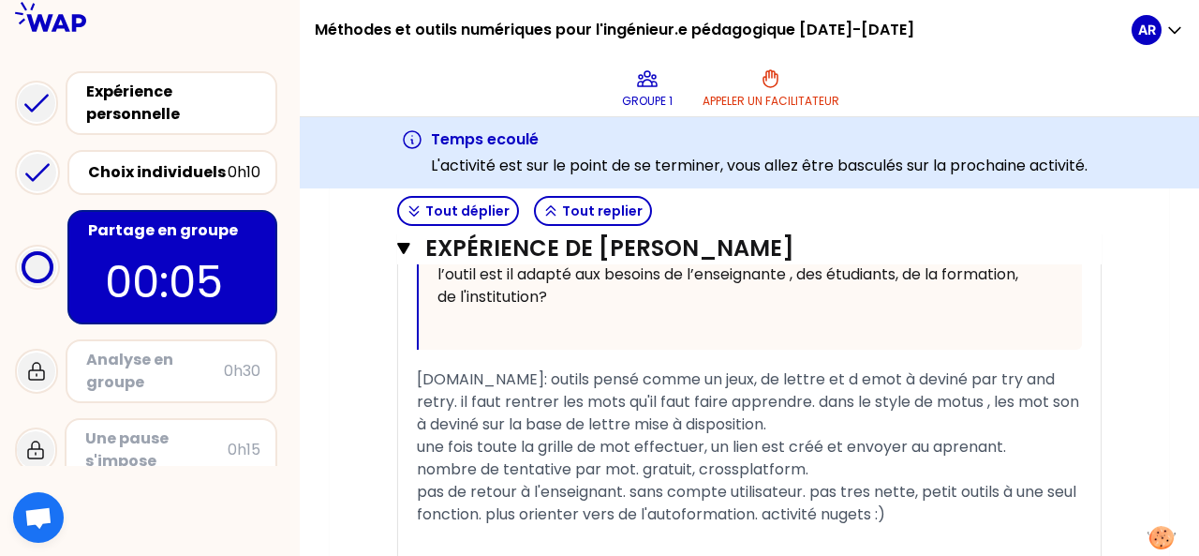
scroll to position [3937, 0]
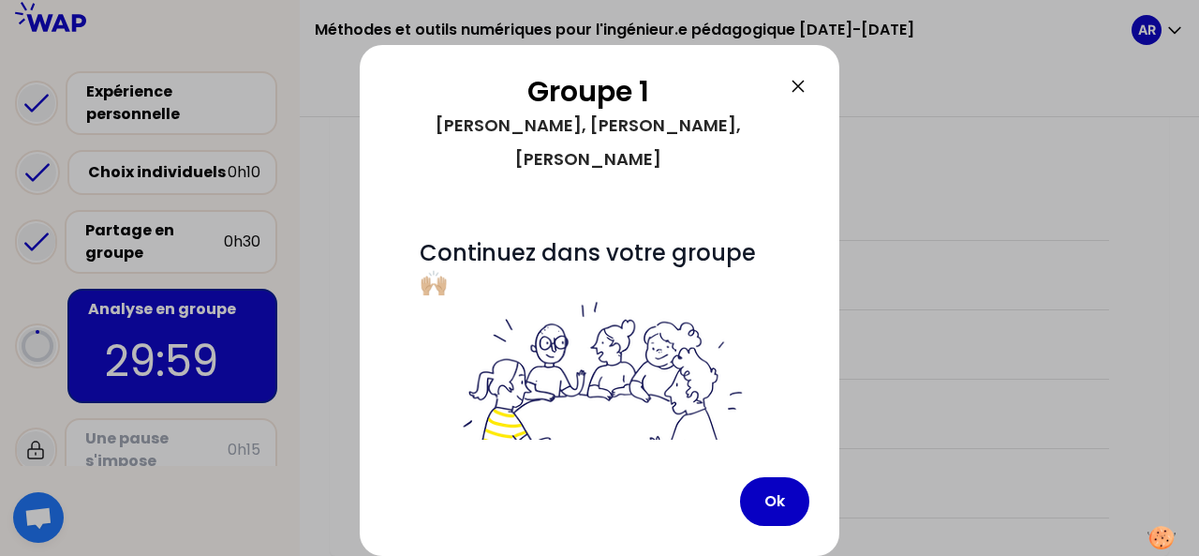
scroll to position [430, 0]
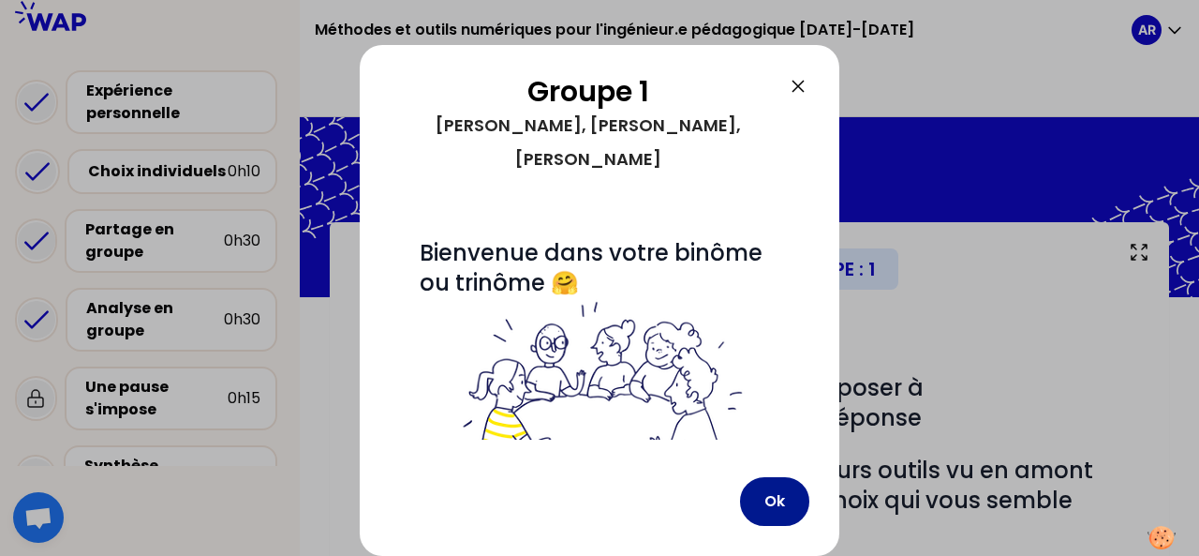
click at [793, 514] on button "Ok" at bounding box center [774, 501] width 69 height 49
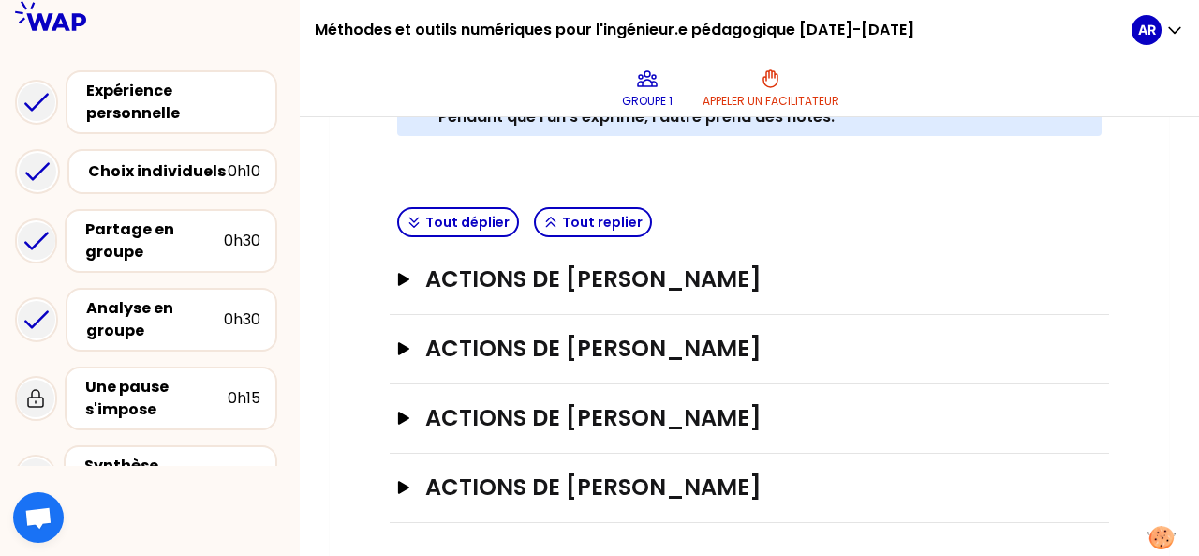
scroll to position [435, 0]
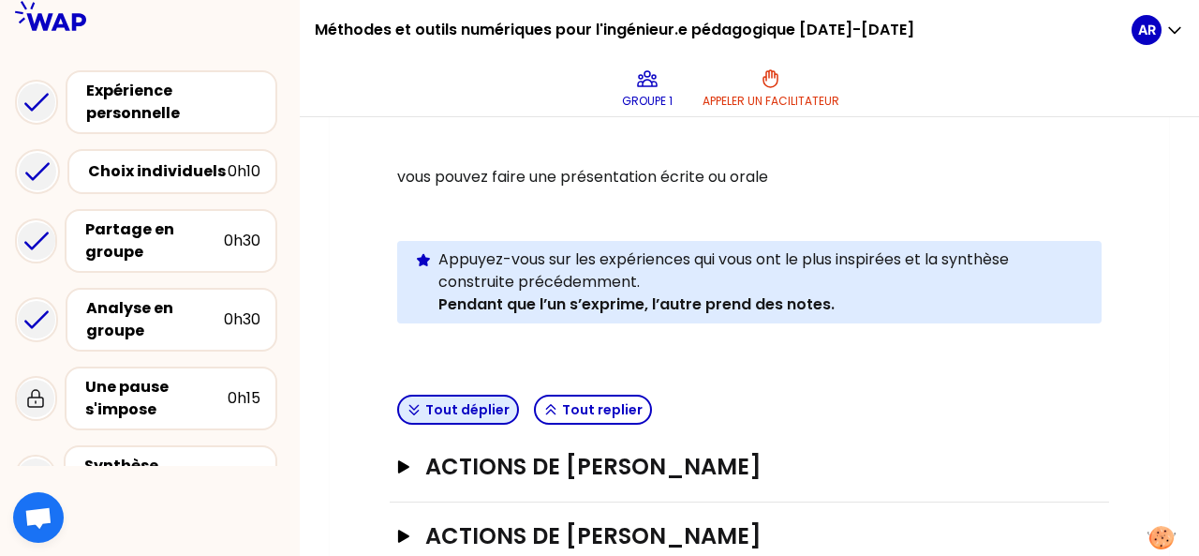
click at [490, 408] on button "Tout déplier" at bounding box center [458, 409] width 122 height 30
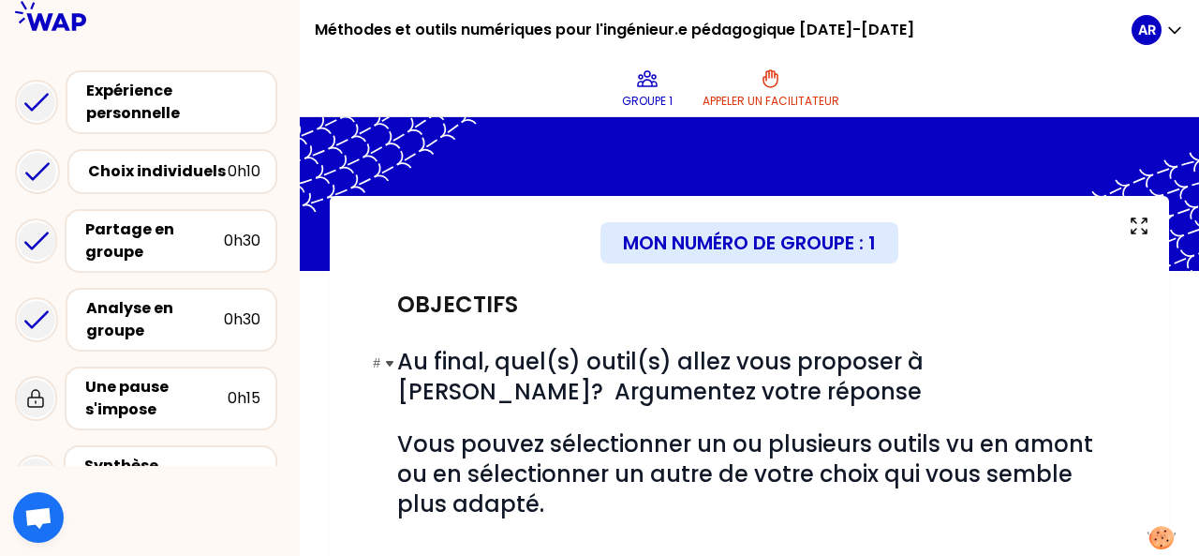
scroll to position [0, 0]
